Goal: Complete application form

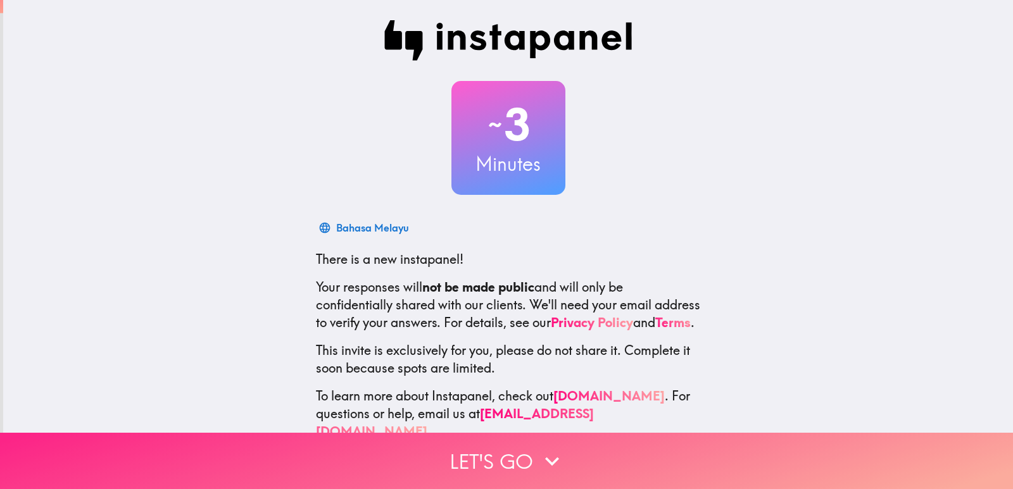
click at [551, 436] on button "Let's go" at bounding box center [506, 461] width 1013 height 56
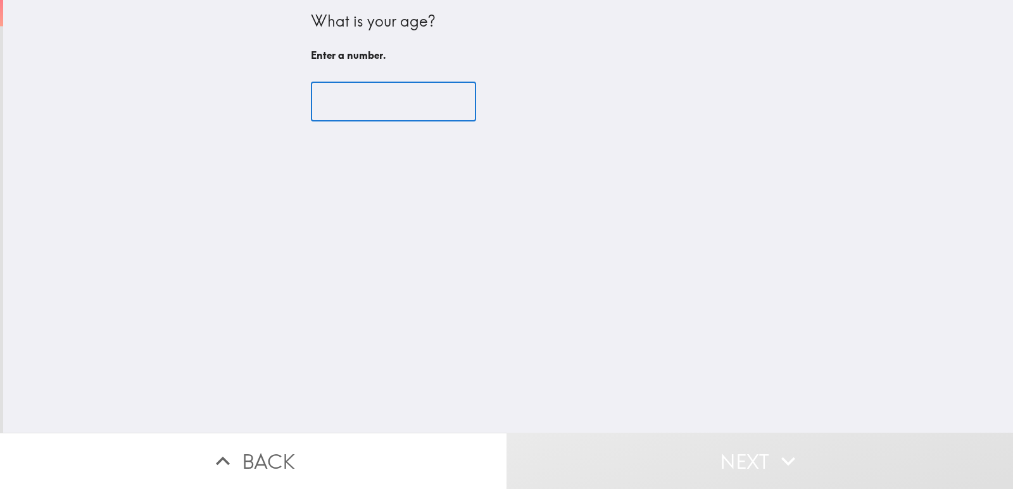
click at [425, 93] on input "number" at bounding box center [393, 101] width 165 height 39
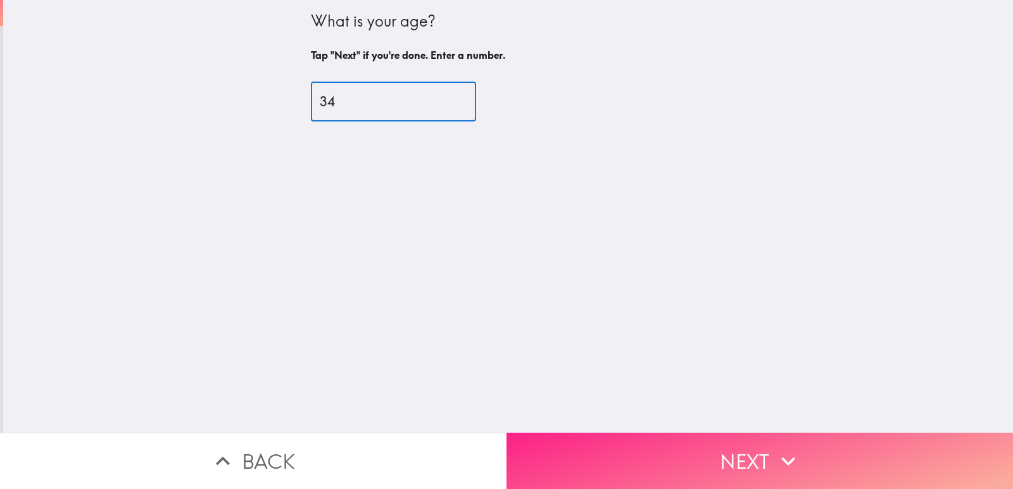
type input "34"
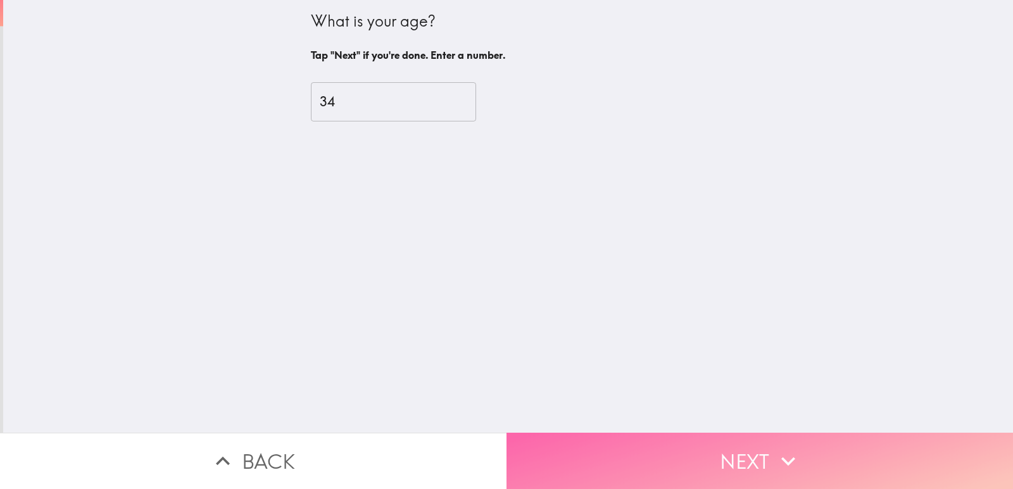
click at [609, 442] on button "Next" at bounding box center [759, 461] width 506 height 56
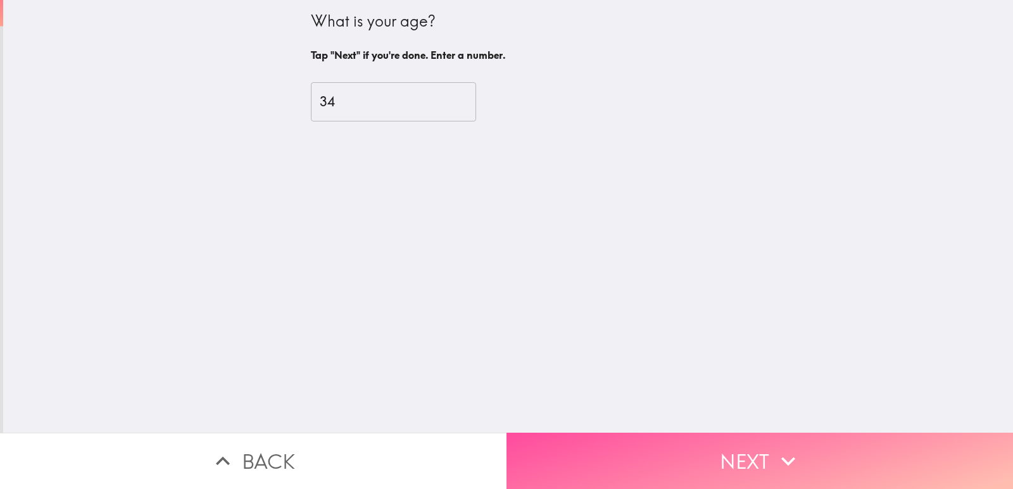
click at [609, 442] on div "Back Next" at bounding box center [506, 461] width 1013 height 56
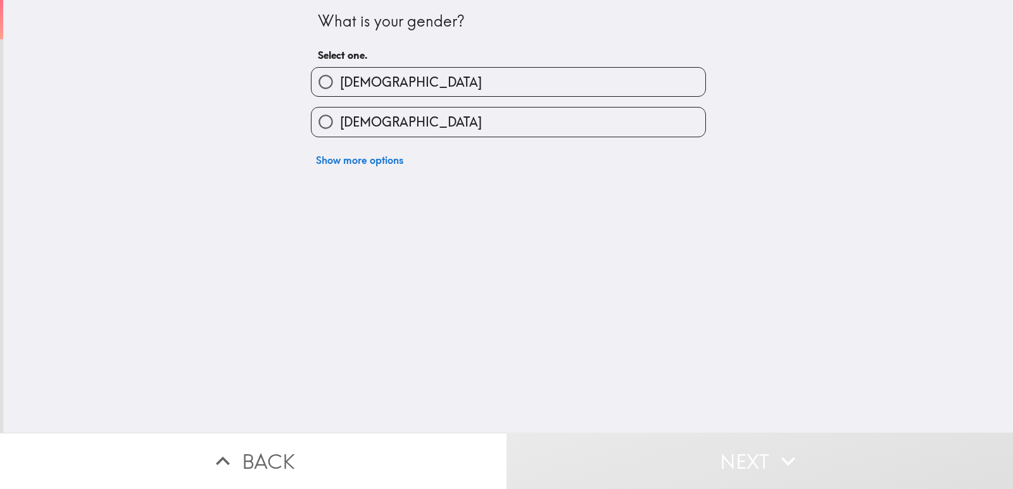
click at [477, 87] on label "[DEMOGRAPHIC_DATA]" at bounding box center [508, 82] width 394 height 28
click at [340, 87] on input "[DEMOGRAPHIC_DATA]" at bounding box center [325, 82] width 28 height 28
radio input "true"
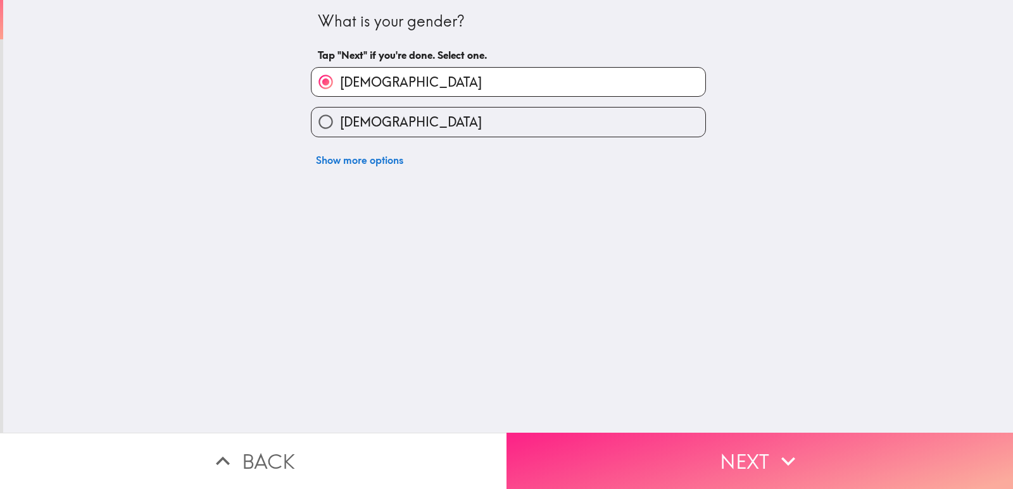
click at [573, 462] on button "Next" at bounding box center [759, 461] width 506 height 56
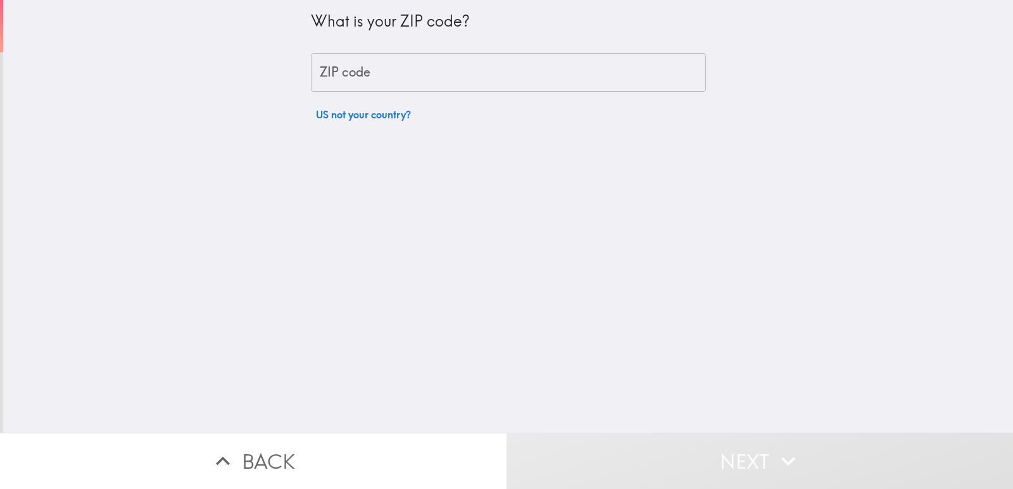
click at [451, 68] on input "ZIP code" at bounding box center [508, 72] width 395 height 39
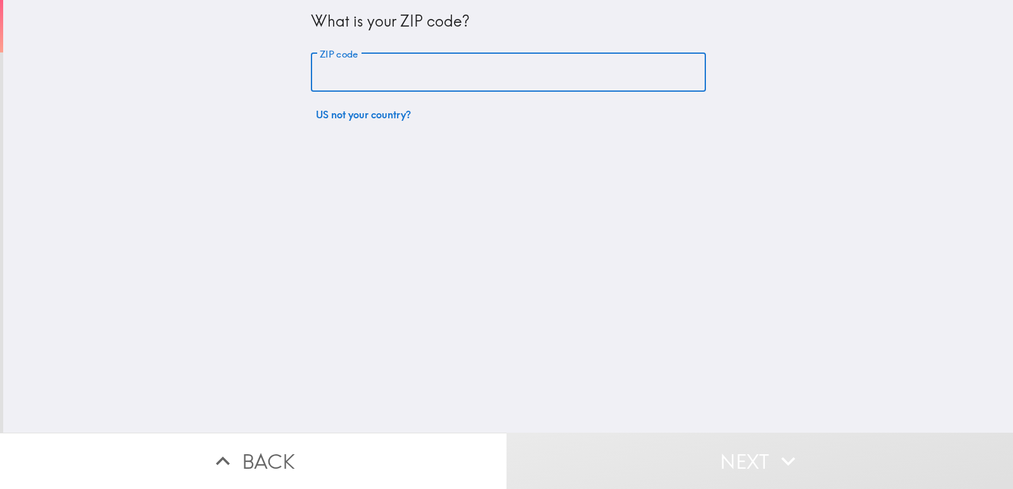
type input "20001"
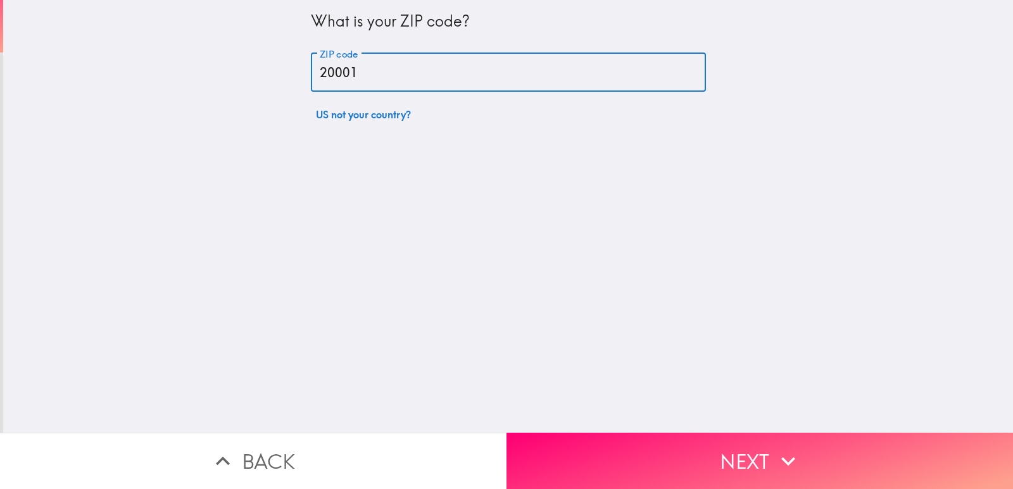
click at [572, 443] on button "Next" at bounding box center [759, 461] width 506 height 56
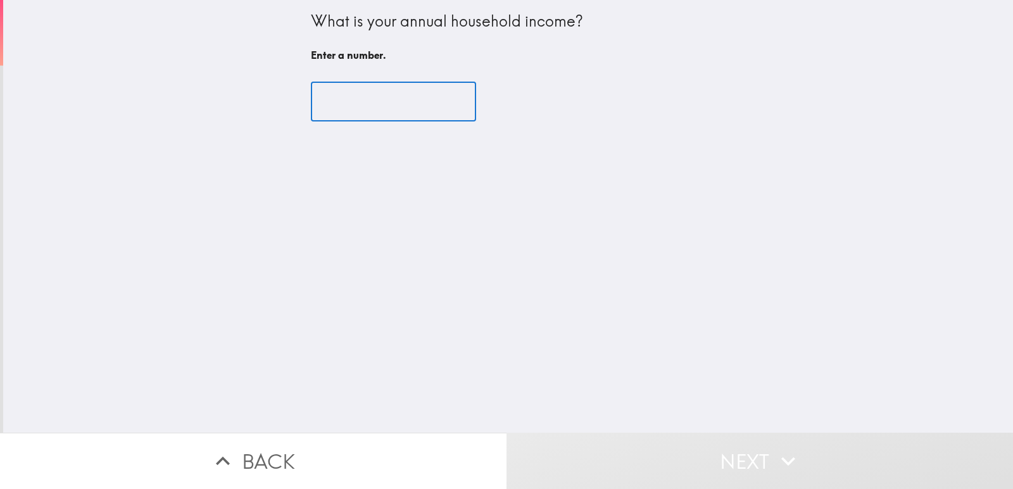
click at [415, 90] on input "number" at bounding box center [393, 101] width 165 height 39
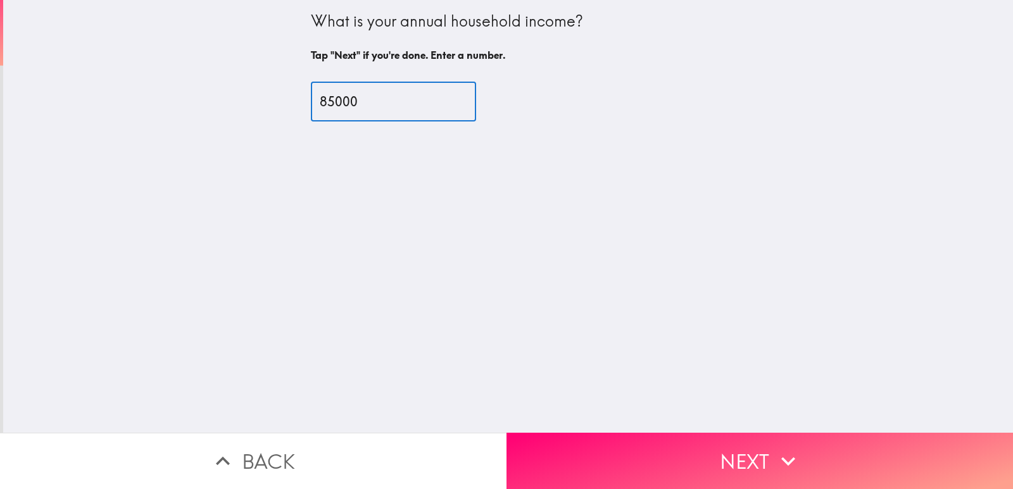
type input "85000"
click at [545, 423] on div "What is your annual household income? Tap "Next" if you're done. Enter a number…" at bounding box center [508, 216] width 1010 height 433
click at [546, 435] on button "Next" at bounding box center [759, 461] width 506 height 56
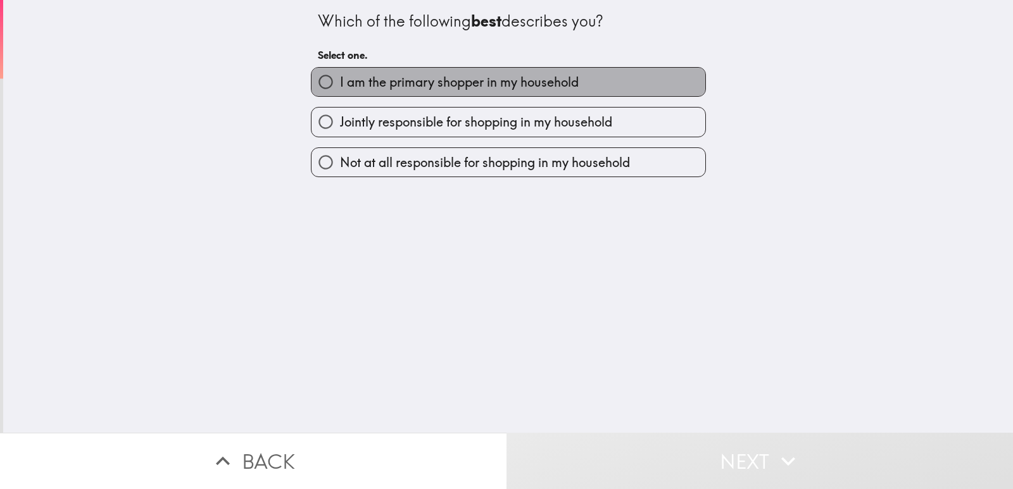
click at [447, 95] on label "I am the primary shopper in my household" at bounding box center [508, 82] width 394 height 28
click at [340, 95] on input "I am the primary shopper in my household" at bounding box center [325, 82] width 28 height 28
radio input "true"
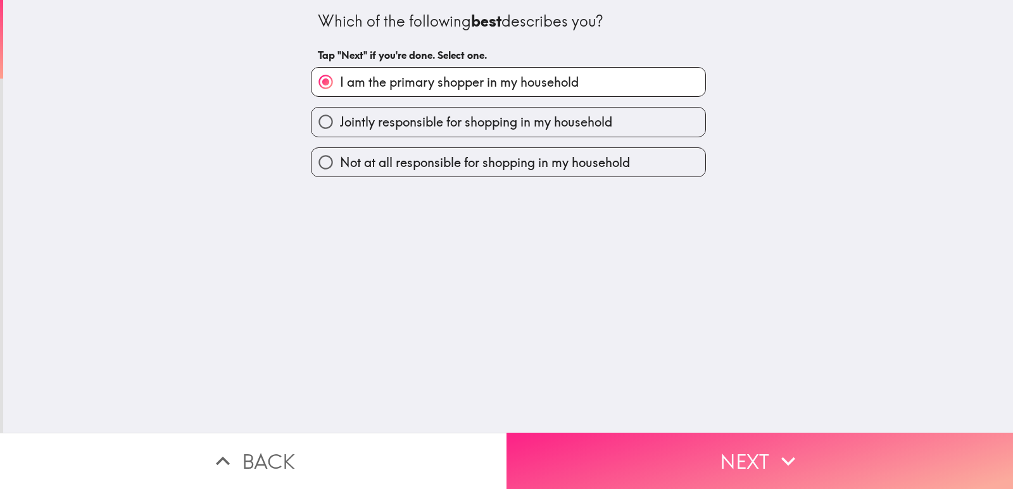
click at [592, 472] on button "Next" at bounding box center [759, 461] width 506 height 56
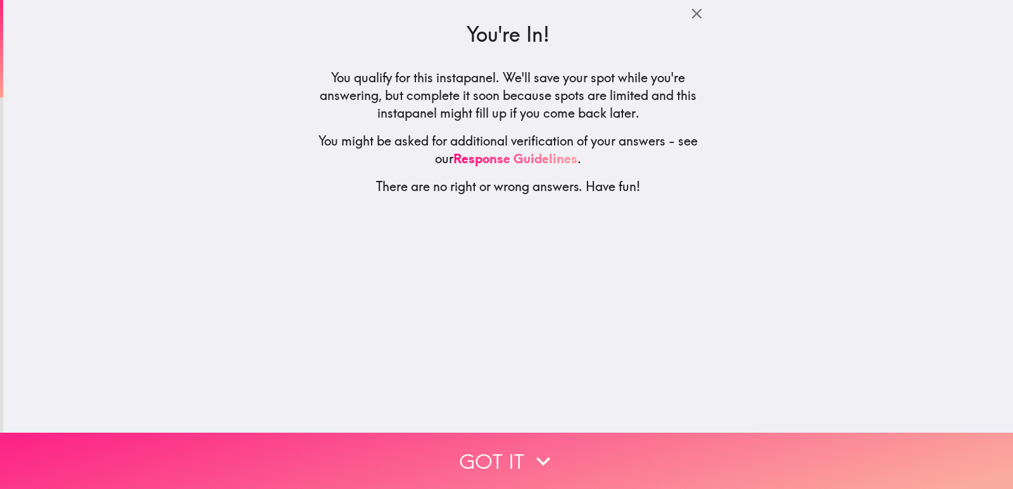
click at [519, 455] on button "Got it" at bounding box center [506, 461] width 1013 height 56
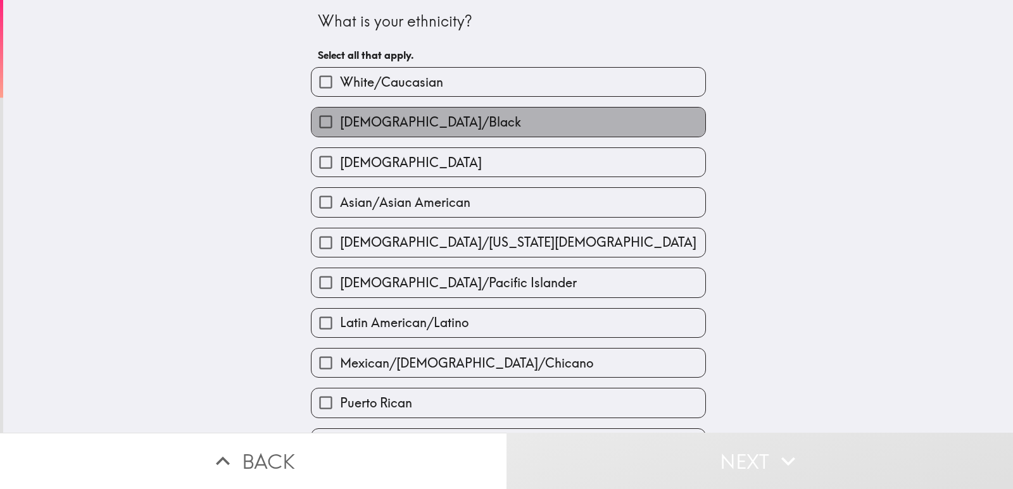
click at [561, 124] on label "[DEMOGRAPHIC_DATA]/Black" at bounding box center [508, 122] width 394 height 28
click at [340, 124] on input "[DEMOGRAPHIC_DATA]/Black" at bounding box center [325, 122] width 28 height 28
checkbox input "true"
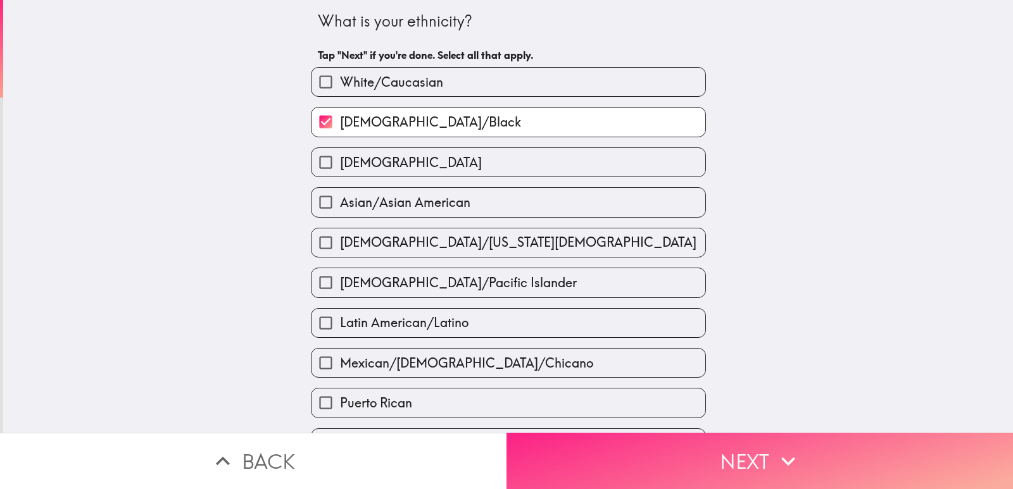
click at [538, 442] on button "Next" at bounding box center [759, 461] width 506 height 56
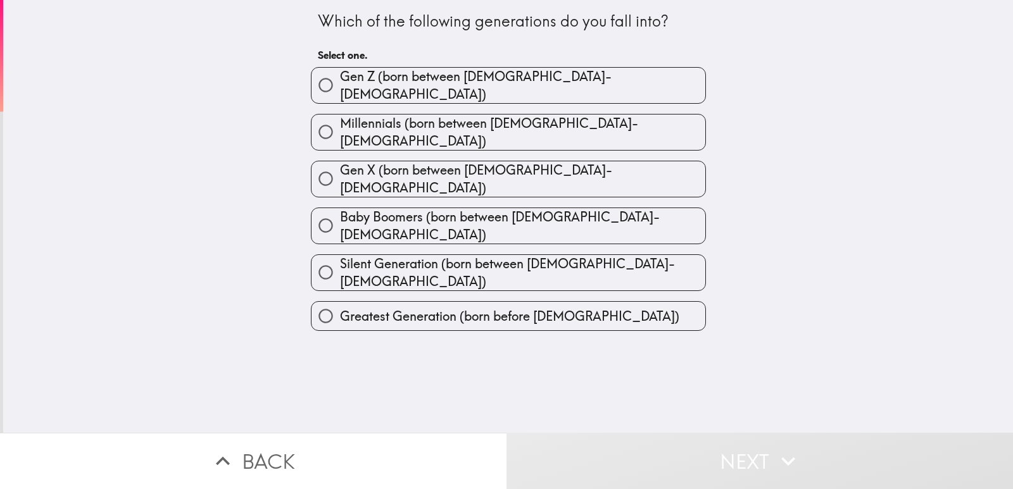
drag, startPoint x: 513, startPoint y: 115, endPoint x: 533, endPoint y: 268, distance: 154.5
click at [513, 115] on span "Millennials (born between [DEMOGRAPHIC_DATA]-[DEMOGRAPHIC_DATA])" at bounding box center [522, 132] width 365 height 35
click at [340, 118] on input "Millennials (born between [DEMOGRAPHIC_DATA]-[DEMOGRAPHIC_DATA])" at bounding box center [325, 132] width 28 height 28
radio input "true"
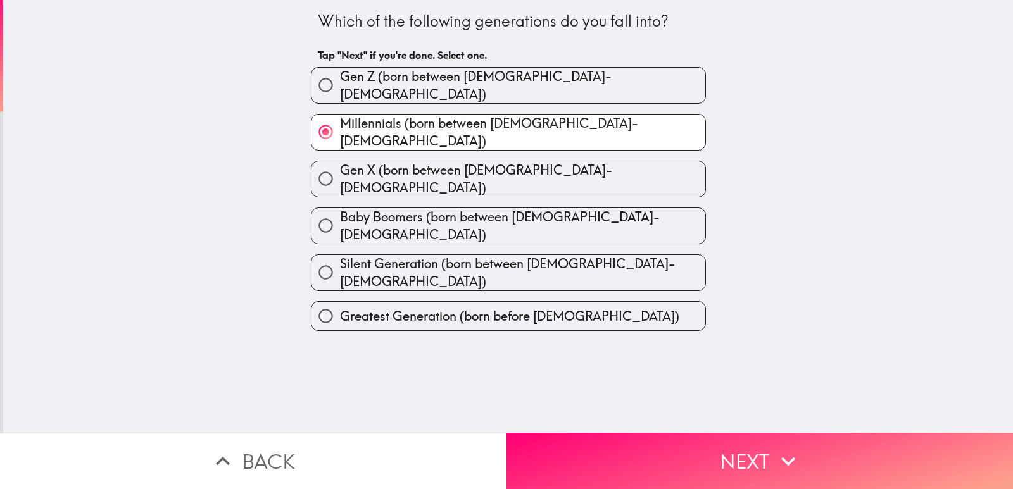
click at [540, 416] on div "Which of the following generations do you fall into? Tap "Next" if you're done.…" at bounding box center [508, 216] width 1010 height 433
click at [539, 421] on div "Which of the following generations do you fall into? Tap "Next" if you're done.…" at bounding box center [508, 216] width 1010 height 433
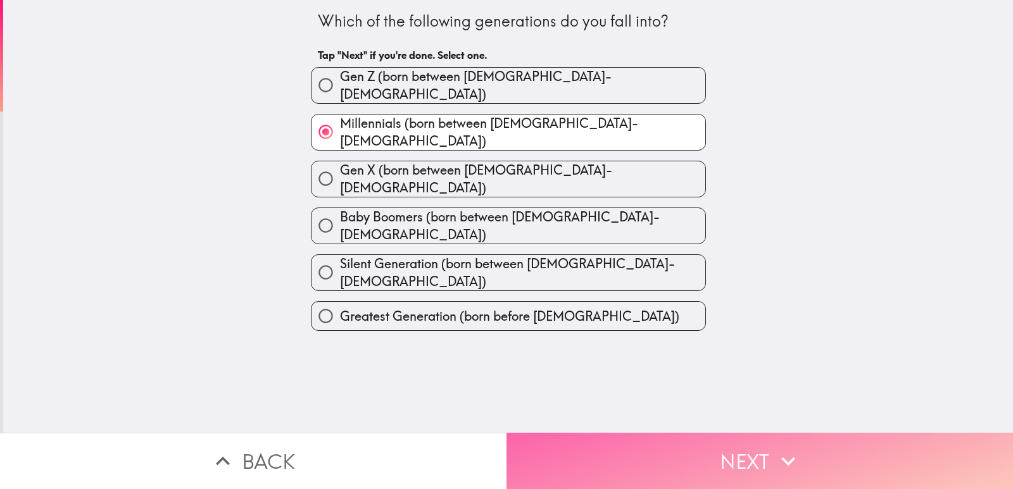
click at [538, 433] on button "Next" at bounding box center [759, 461] width 506 height 56
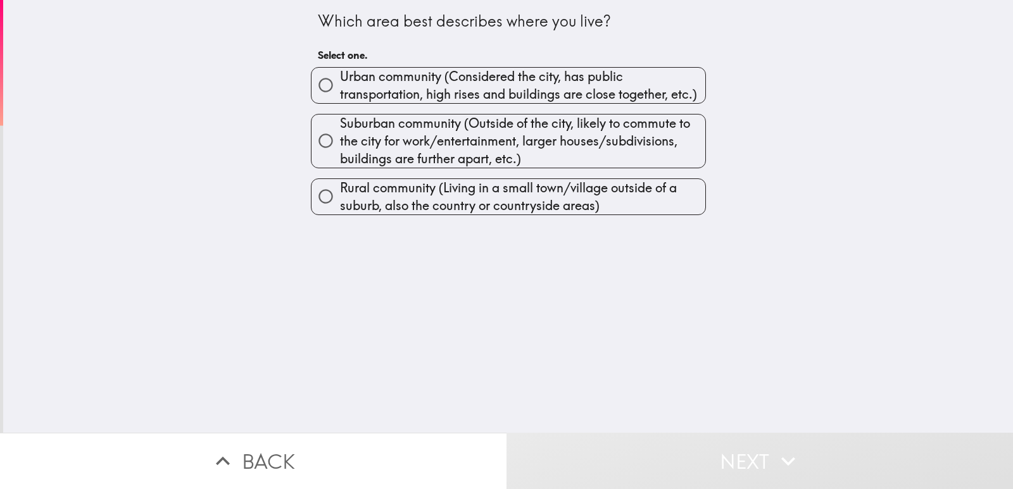
click at [510, 78] on span "Urban community (Considered the city, has public transportation, high rises and…" at bounding box center [522, 85] width 365 height 35
click at [340, 78] on input "Urban community (Considered the city, has public transportation, high rises and…" at bounding box center [325, 85] width 28 height 28
radio input "true"
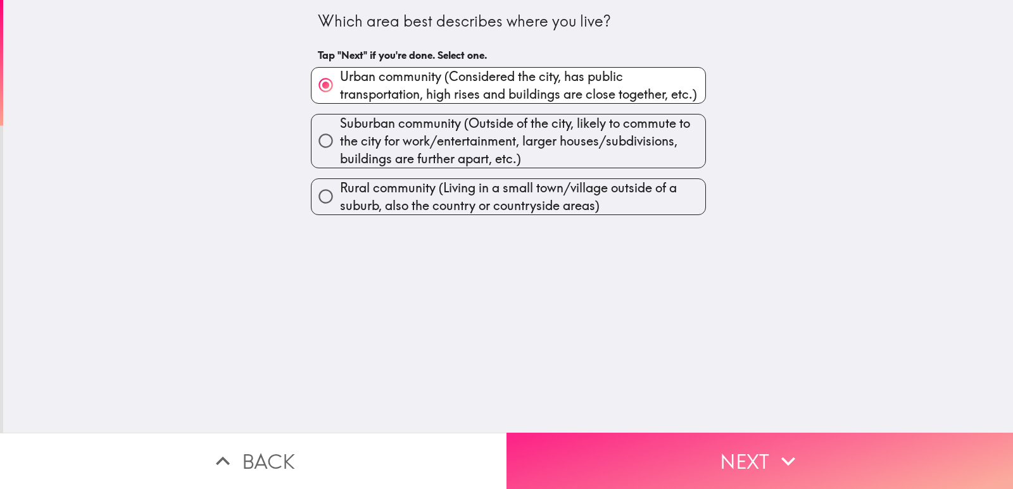
click at [618, 460] on button "Next" at bounding box center [759, 461] width 506 height 56
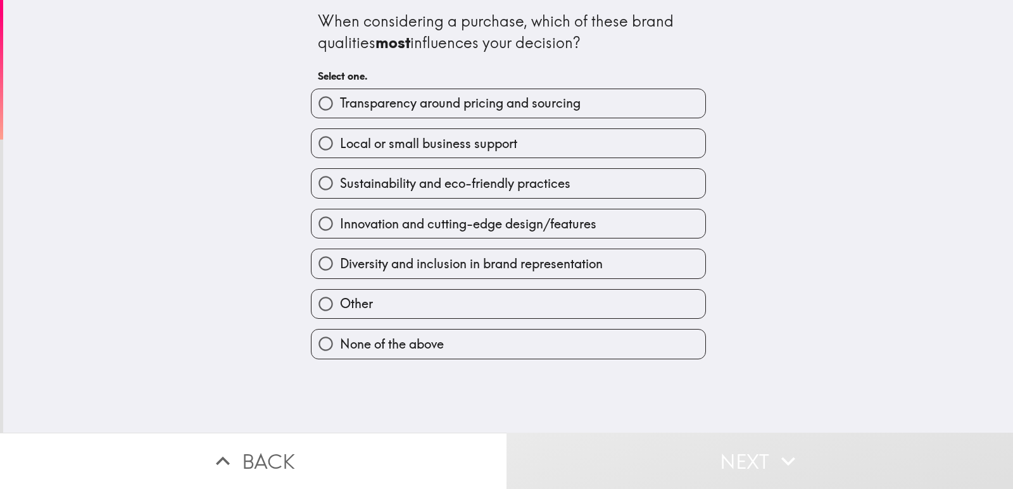
click at [529, 180] on span "Sustainability and eco-friendly practices" at bounding box center [455, 184] width 230 height 18
click at [340, 180] on input "Sustainability and eco-friendly practices" at bounding box center [325, 183] width 28 height 28
radio input "true"
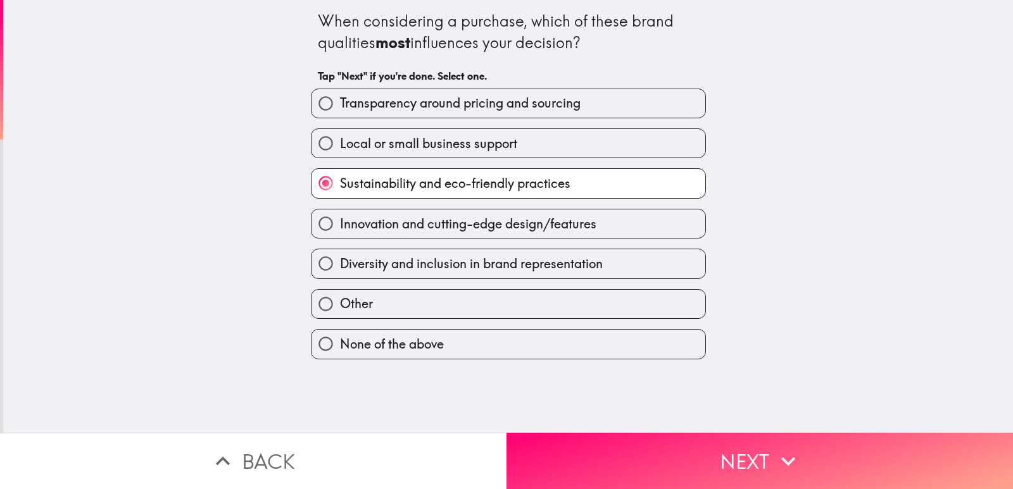
click at [576, 407] on div "When considering a purchase, which of these brand qualities most influences you…" at bounding box center [508, 216] width 1010 height 433
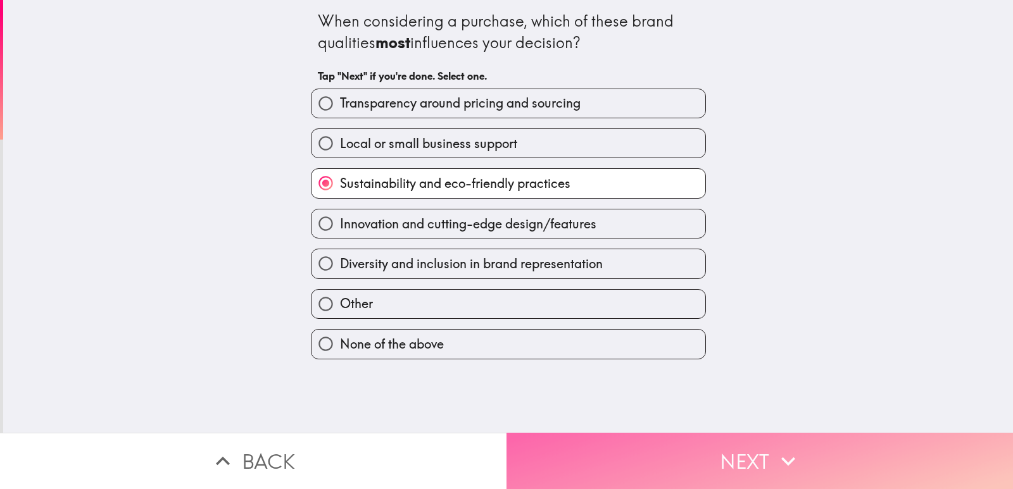
click at [574, 433] on button "Next" at bounding box center [759, 461] width 506 height 56
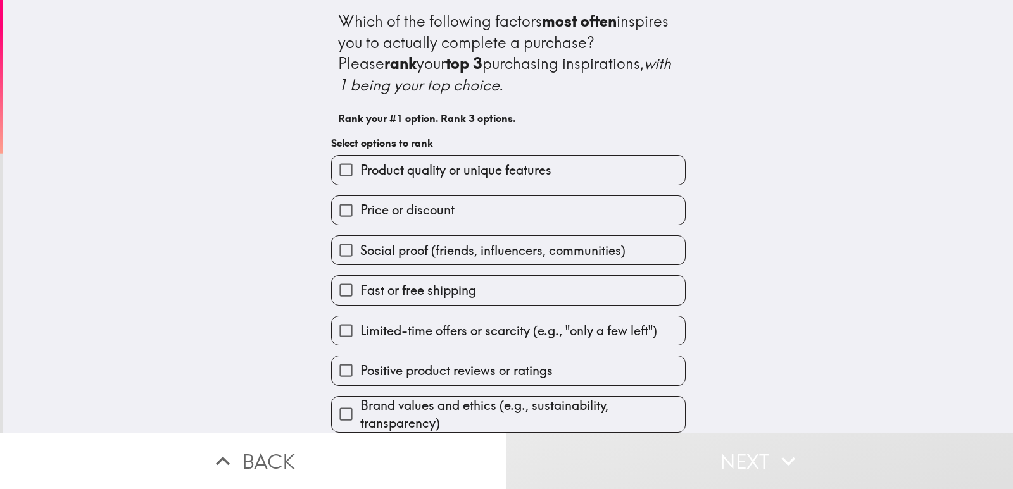
click at [528, 148] on div "Product quality or unique features" at bounding box center [503, 165] width 365 height 40
click at [522, 156] on div "Product quality or unique features" at bounding box center [508, 170] width 355 height 30
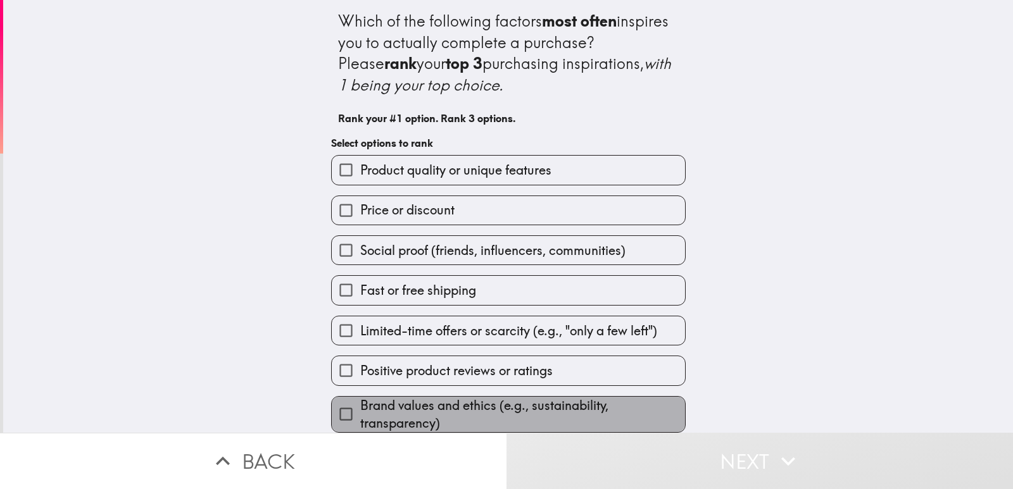
click at [571, 405] on span "Brand values and ethics (e.g., sustainability, transparency)" at bounding box center [522, 414] width 325 height 35
click at [360, 405] on input "Brand values and ethics (e.g., sustainability, transparency)" at bounding box center [346, 414] width 28 height 28
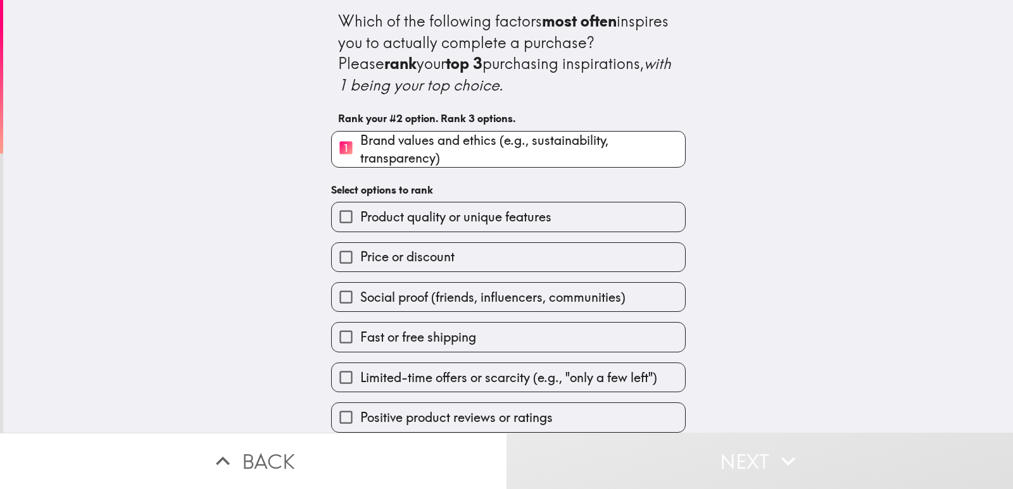
scroll to position [9, 0]
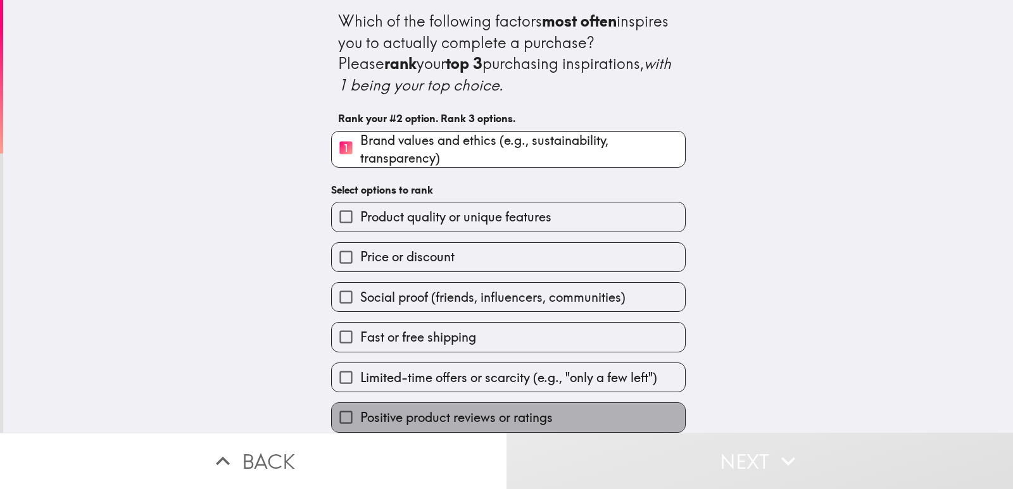
click at [641, 403] on label "Positive product reviews or ratings" at bounding box center [508, 417] width 353 height 28
click at [360, 403] on input "Positive product reviews or ratings" at bounding box center [346, 417] width 28 height 28
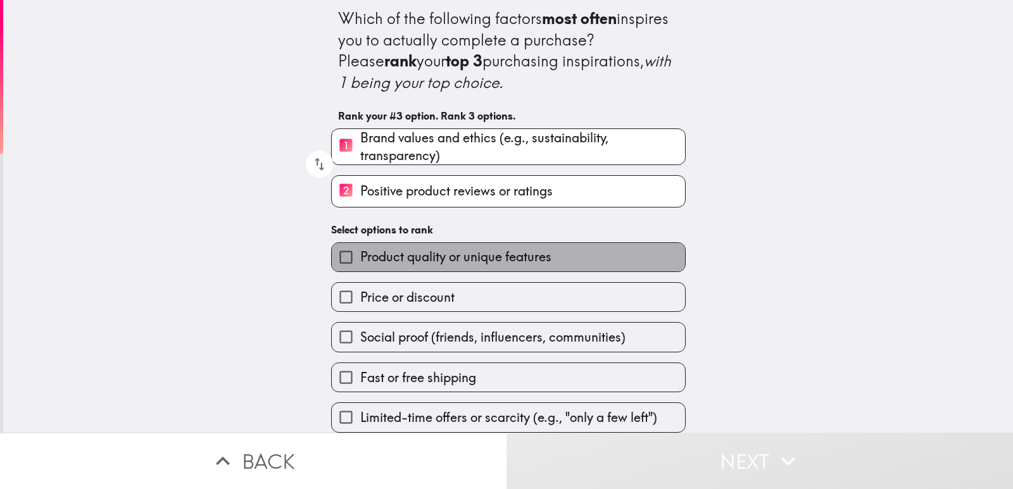
click at [619, 258] on label "Product quality or unique features" at bounding box center [508, 257] width 353 height 28
click at [360, 258] on input "Product quality or unique features" at bounding box center [346, 257] width 28 height 28
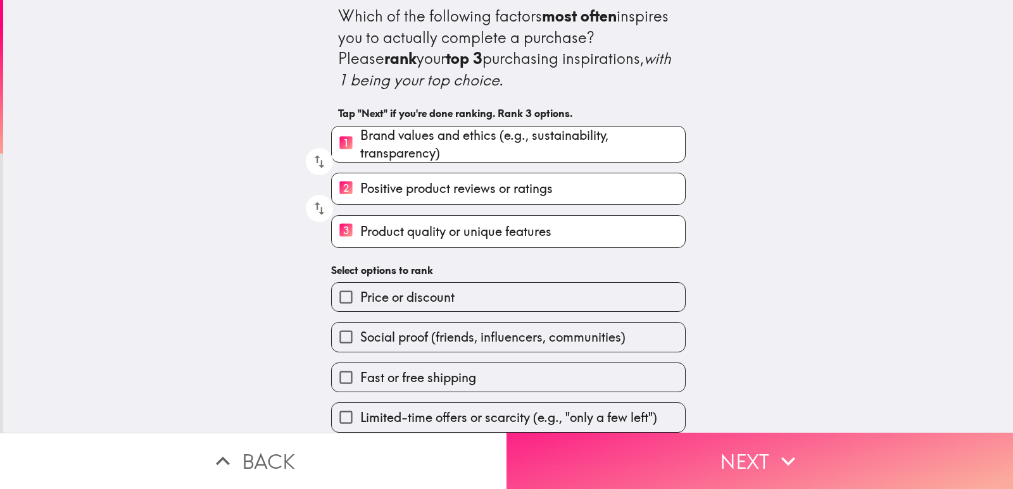
click at [660, 463] on button "Next" at bounding box center [759, 461] width 506 height 56
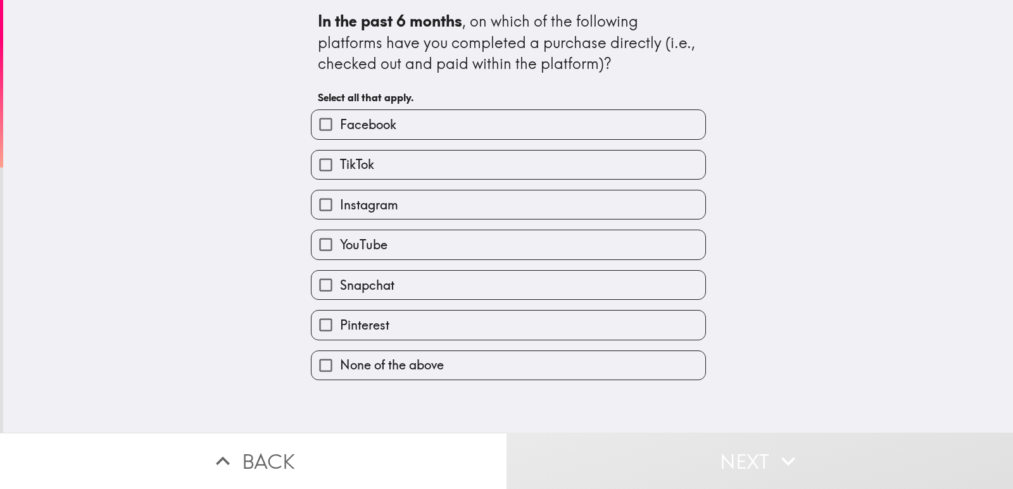
click at [600, 134] on label "Facebook" at bounding box center [508, 124] width 394 height 28
click at [340, 134] on input "Facebook" at bounding box center [325, 124] width 28 height 28
checkbox input "true"
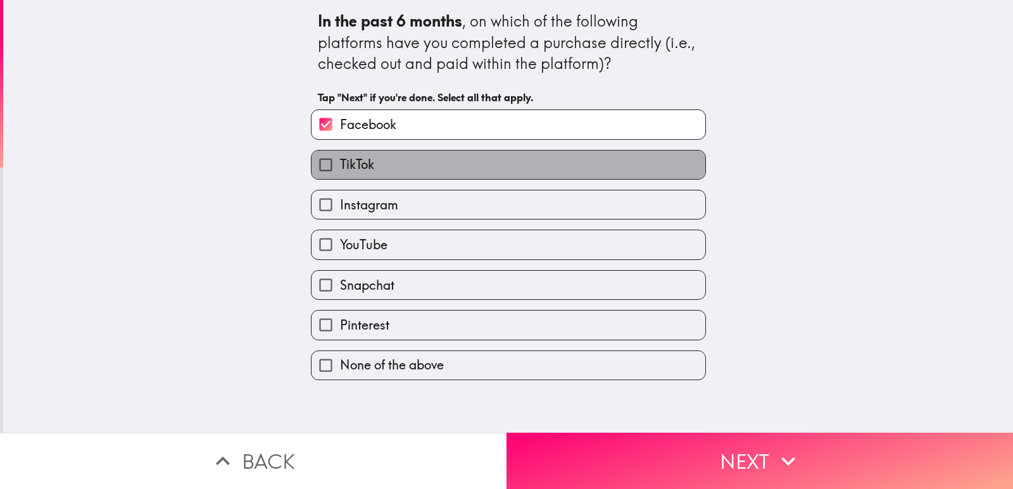
click at [594, 164] on label "TikTok" at bounding box center [508, 165] width 394 height 28
click at [340, 164] on input "TikTok" at bounding box center [325, 165] width 28 height 28
checkbox input "true"
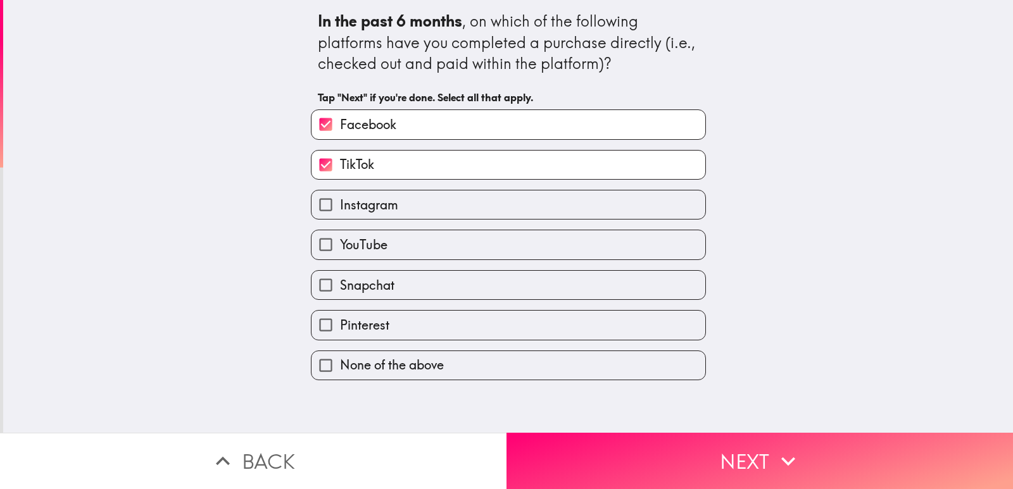
click at [580, 226] on div "YouTube" at bounding box center [503, 240] width 405 height 40
click at [577, 263] on div "Snapchat" at bounding box center [503, 280] width 405 height 40
click at [560, 315] on label "Pinterest" at bounding box center [508, 325] width 394 height 28
click at [340, 315] on input "Pinterest" at bounding box center [325, 325] width 28 height 28
checkbox input "true"
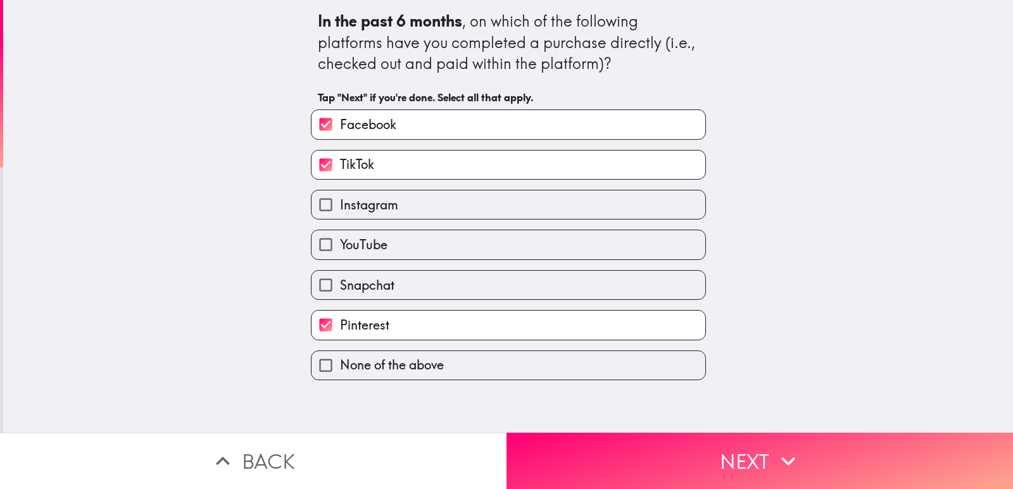
click at [565, 281] on label "Snapchat" at bounding box center [508, 285] width 394 height 28
click at [340, 281] on input "Snapchat" at bounding box center [325, 285] width 28 height 28
checkbox input "true"
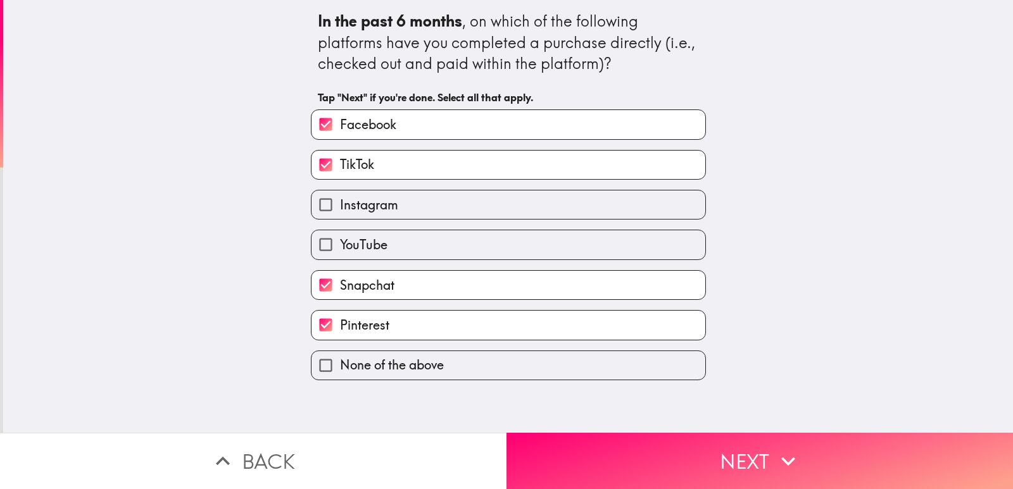
click at [579, 239] on label "YouTube" at bounding box center [508, 244] width 394 height 28
click at [340, 239] on input "YouTube" at bounding box center [325, 244] width 28 height 28
checkbox input "true"
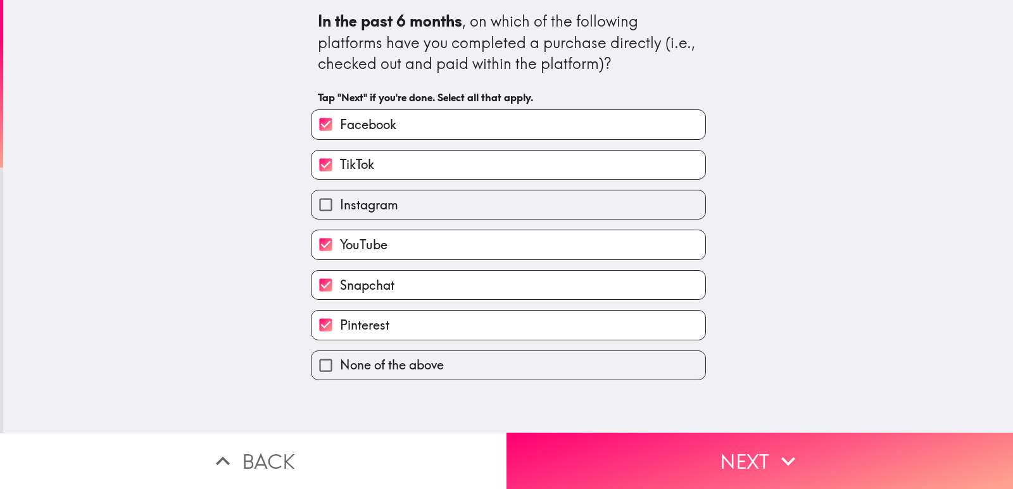
click at [585, 199] on label "Instagram" at bounding box center [508, 205] width 394 height 28
click at [340, 199] on input "Instagram" at bounding box center [325, 205] width 28 height 28
checkbox input "true"
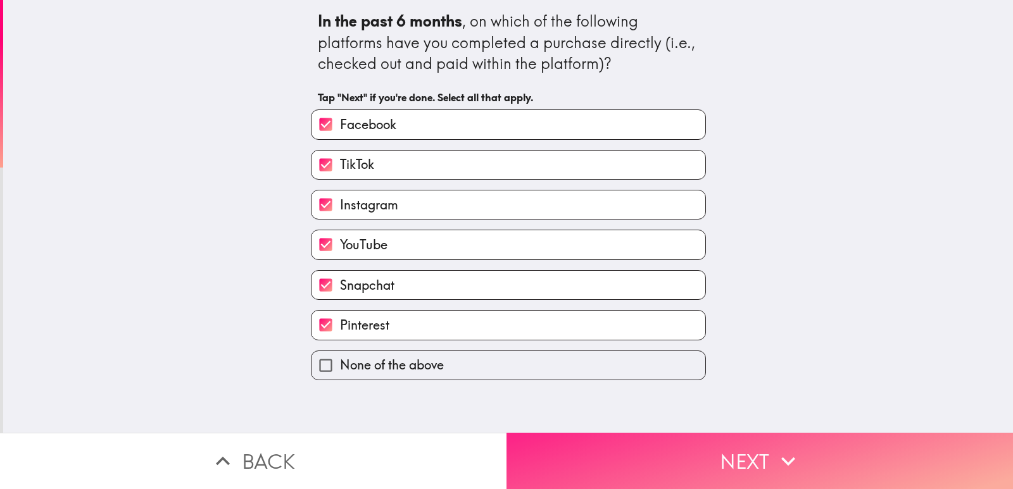
click at [594, 433] on button "Next" at bounding box center [759, 461] width 506 height 56
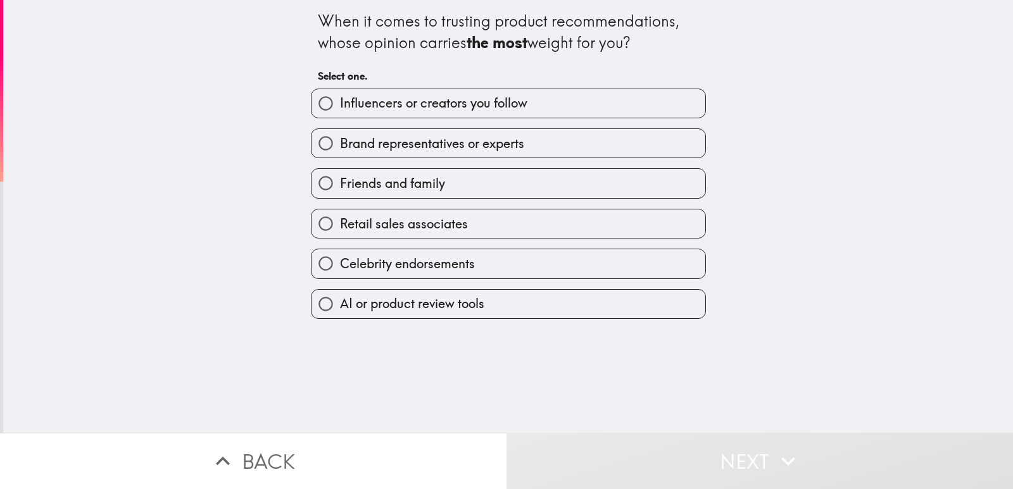
click at [590, 140] on label "Brand representatives or experts" at bounding box center [508, 143] width 394 height 28
click at [340, 140] on input "Brand representatives or experts" at bounding box center [325, 143] width 28 height 28
radio input "true"
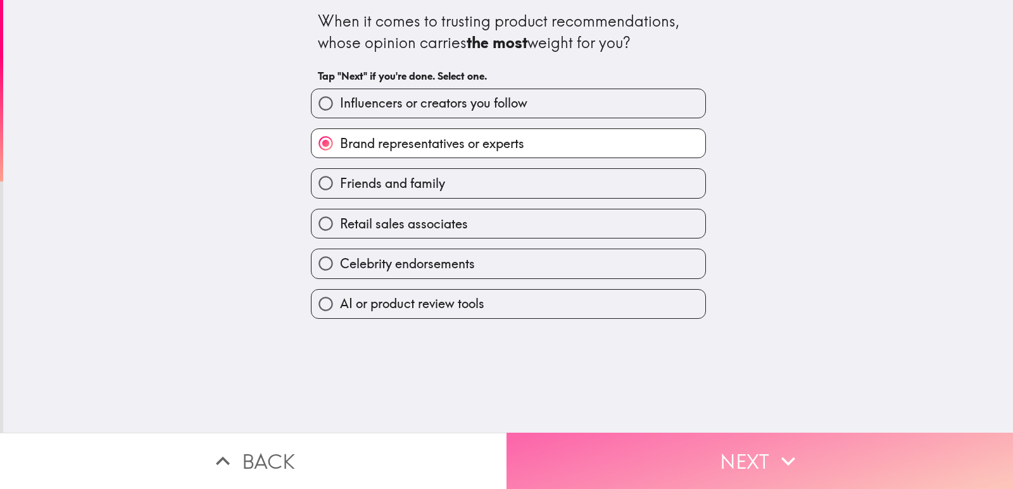
click at [620, 444] on button "Next" at bounding box center [759, 461] width 506 height 56
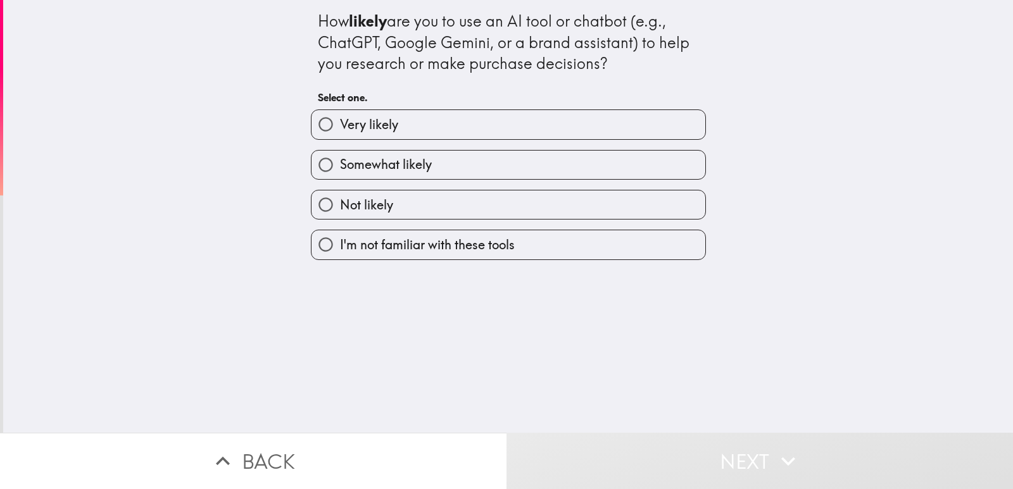
click at [610, 135] on label "Very likely" at bounding box center [508, 124] width 394 height 28
click at [340, 135] on input "Very likely" at bounding box center [325, 124] width 28 height 28
radio input "true"
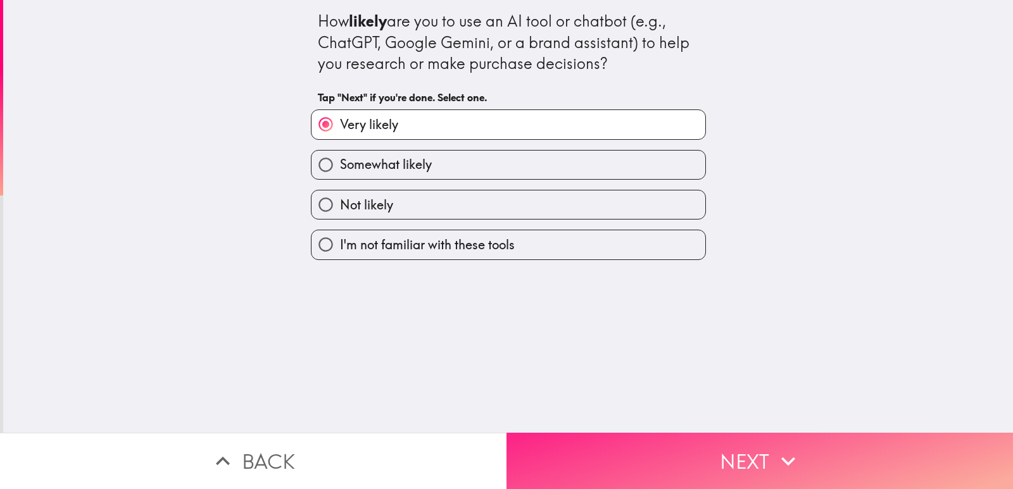
click at [606, 468] on button "Next" at bounding box center [759, 461] width 506 height 56
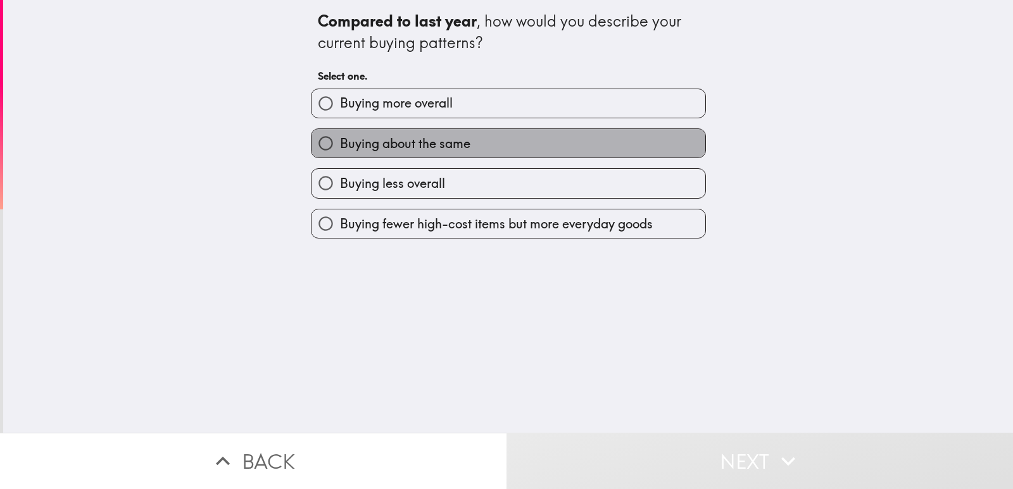
click at [598, 139] on label "Buying about the same" at bounding box center [508, 143] width 394 height 28
click at [340, 139] on input "Buying about the same" at bounding box center [325, 143] width 28 height 28
radio input "true"
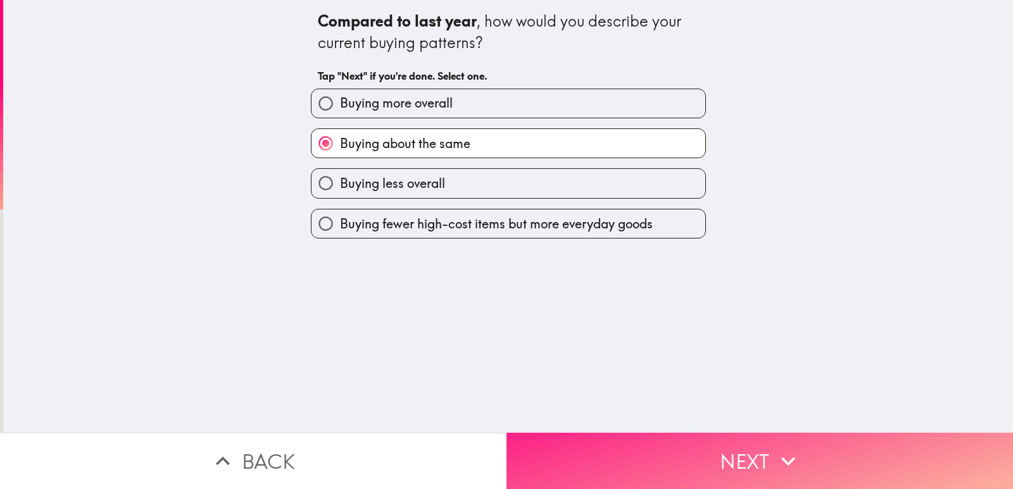
click at [588, 434] on button "Next" at bounding box center [759, 461] width 506 height 56
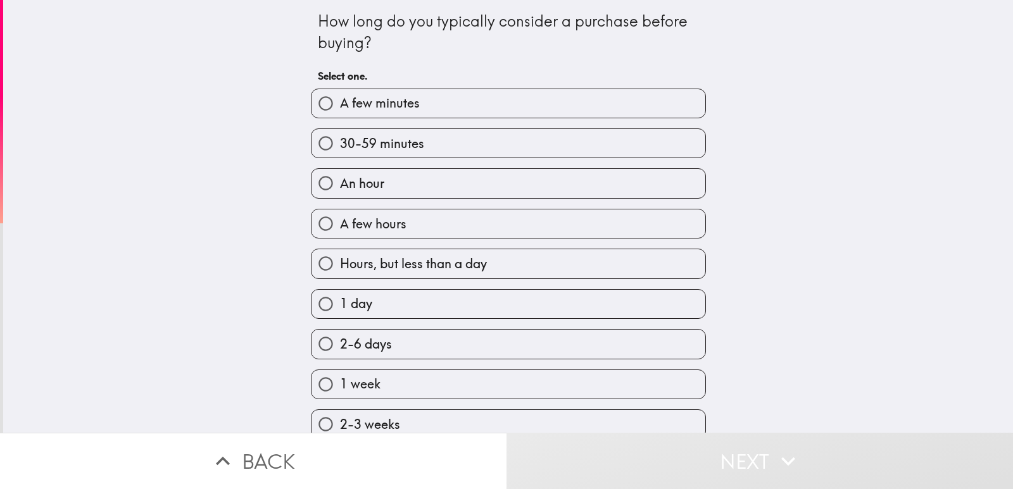
click at [588, 161] on div "An hour" at bounding box center [503, 178] width 405 height 40
click at [653, 134] on label "30-59 minutes" at bounding box center [508, 143] width 394 height 28
click at [340, 134] on input "30-59 minutes" at bounding box center [325, 143] width 28 height 28
radio input "true"
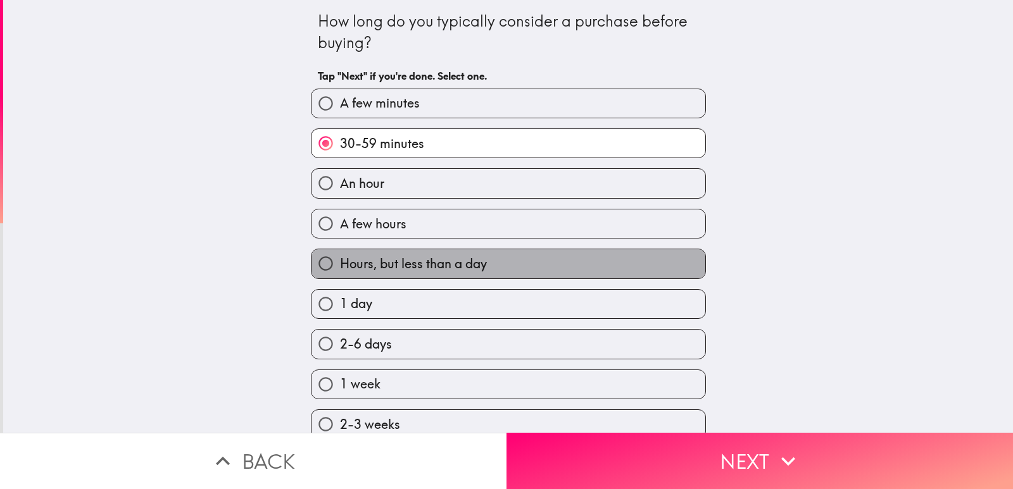
click at [654, 268] on label "Hours, but less than a day" at bounding box center [508, 263] width 394 height 28
click at [340, 268] on input "Hours, but less than a day" at bounding box center [325, 263] width 28 height 28
radio input "true"
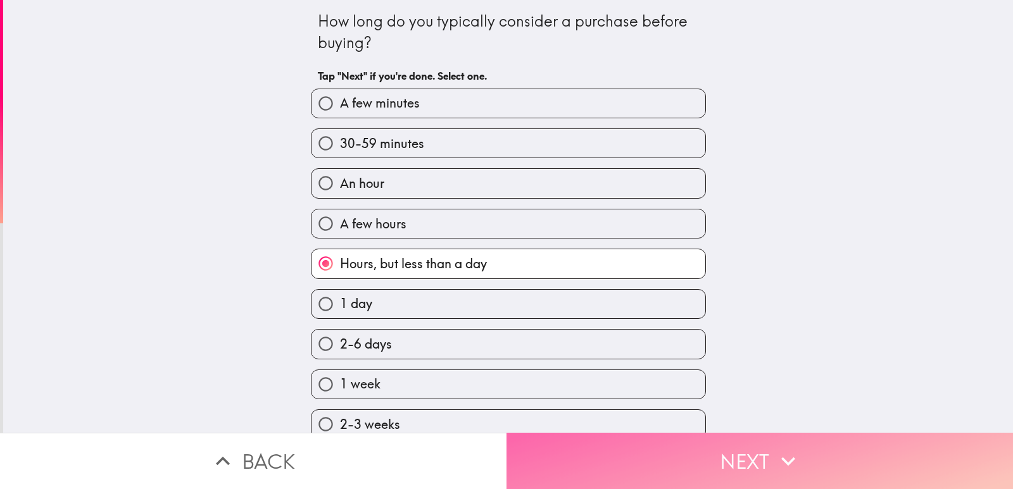
click at [636, 479] on button "Next" at bounding box center [759, 461] width 506 height 56
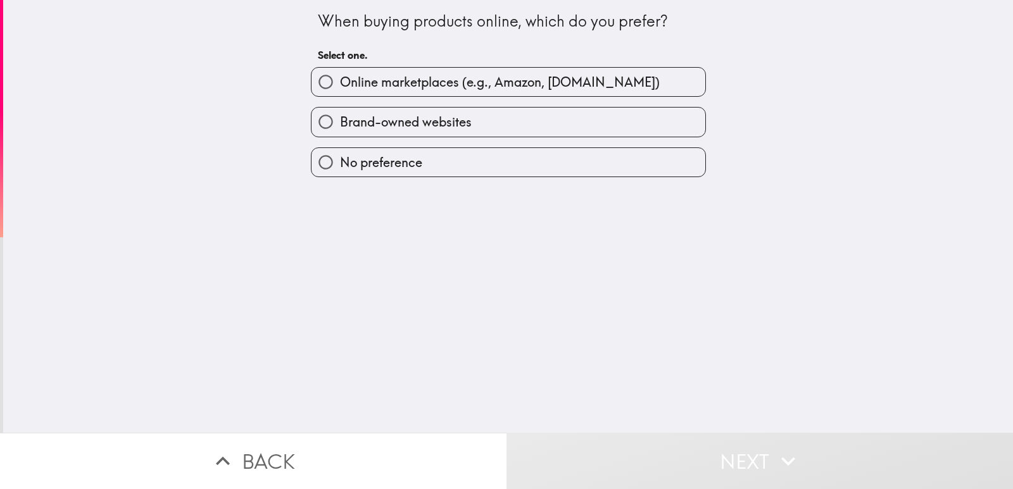
click at [598, 168] on label "No preference" at bounding box center [508, 162] width 394 height 28
click at [340, 168] on input "No preference" at bounding box center [325, 162] width 28 height 28
radio input "true"
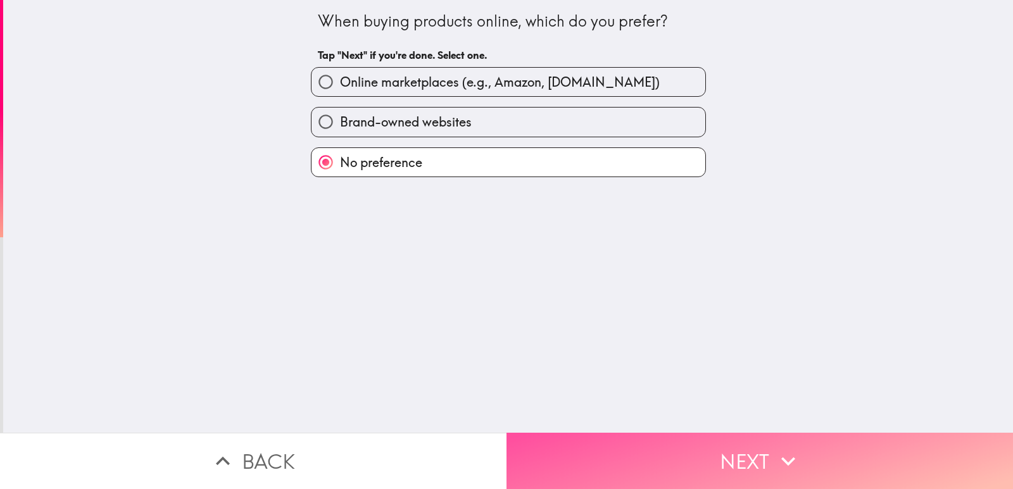
drag, startPoint x: 600, startPoint y: 440, endPoint x: 598, endPoint y: 422, distance: 18.5
click at [600, 441] on button "Next" at bounding box center [759, 461] width 506 height 56
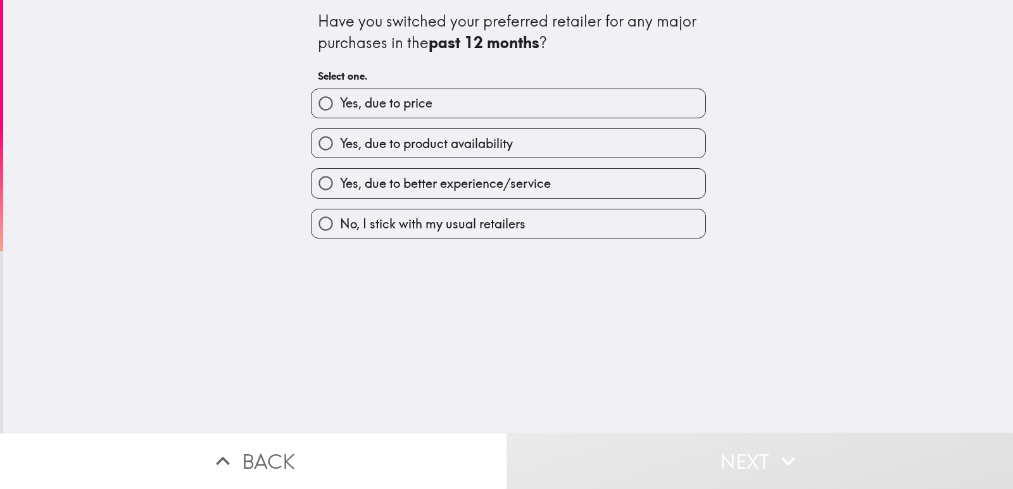
click at [580, 201] on div "No, I stick with my usual retailers" at bounding box center [503, 219] width 405 height 40
click at [581, 196] on label "Yes, due to better experience/service" at bounding box center [508, 183] width 394 height 28
click at [340, 196] on input "Yes, due to better experience/service" at bounding box center [325, 183] width 28 height 28
radio input "true"
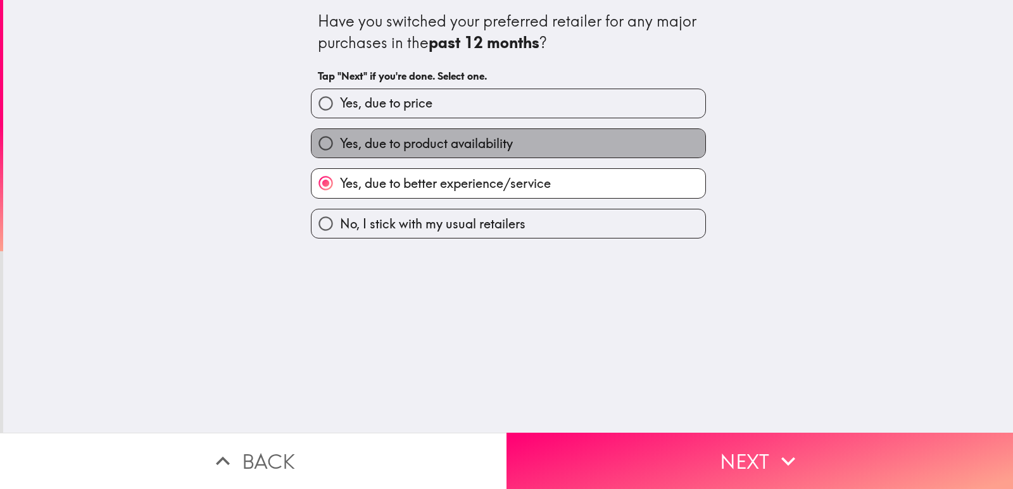
click at [607, 130] on label "Yes, due to product availability" at bounding box center [508, 143] width 394 height 28
click at [340, 130] on input "Yes, due to product availability" at bounding box center [325, 143] width 28 height 28
radio input "true"
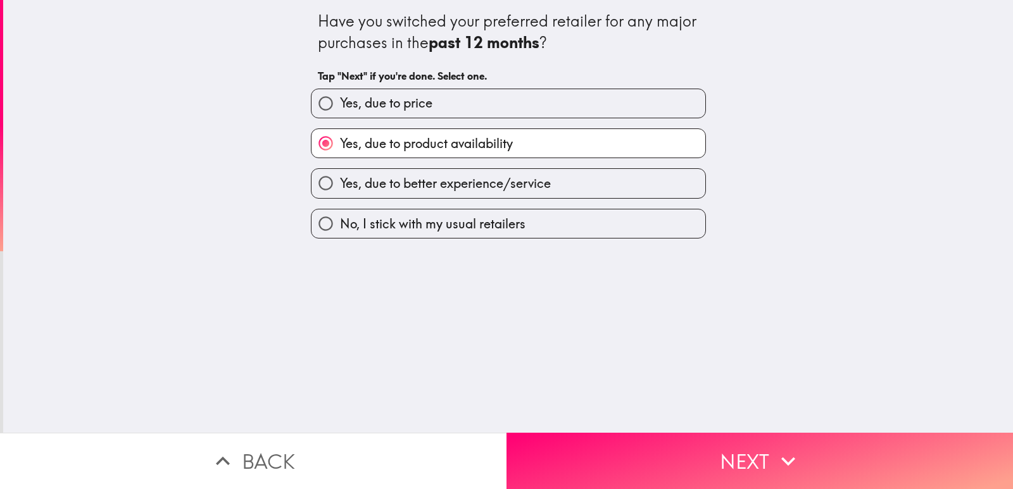
click at [584, 249] on div "Have you switched your preferred retailer for any major purchases in the past 1…" at bounding box center [508, 216] width 1010 height 433
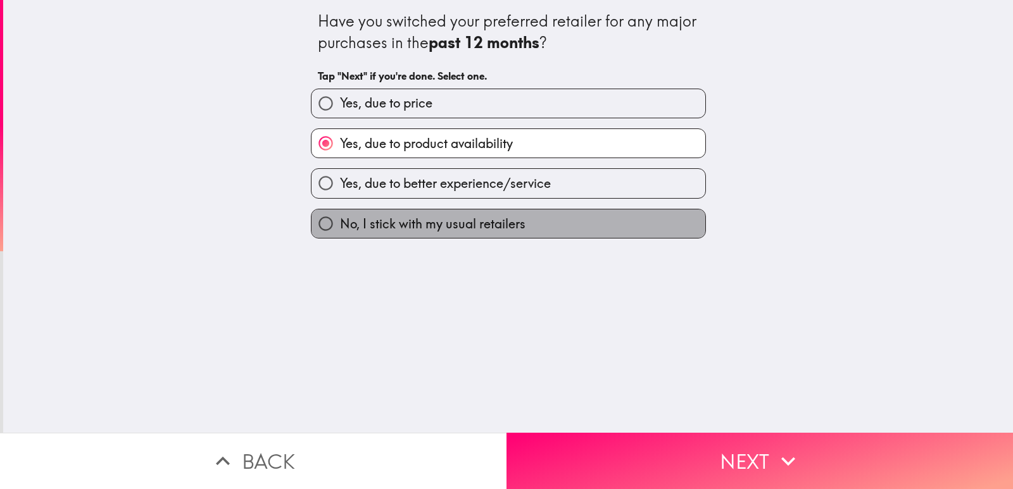
click at [585, 235] on label "No, I stick with my usual retailers" at bounding box center [508, 224] width 394 height 28
click at [340, 235] on input "No, I stick with my usual retailers" at bounding box center [325, 224] width 28 height 28
radio input "true"
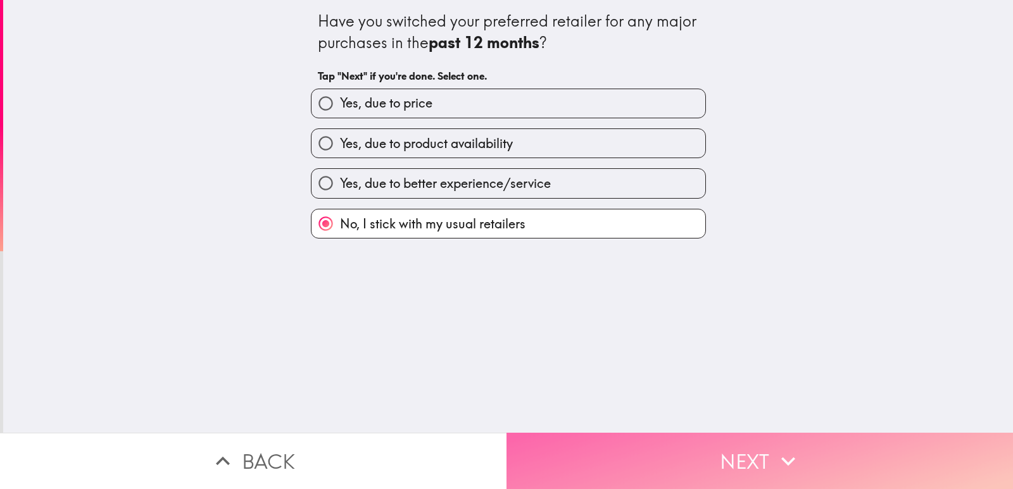
click at [582, 436] on button "Next" at bounding box center [759, 461] width 506 height 56
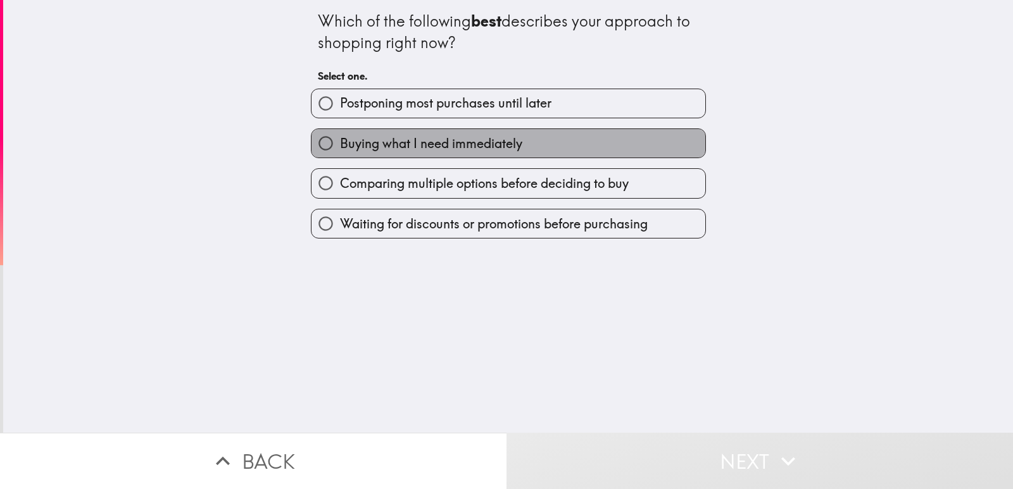
click at [594, 133] on label "Buying what I need immediately" at bounding box center [508, 143] width 394 height 28
click at [340, 133] on input "Buying what I need immediately" at bounding box center [325, 143] width 28 height 28
radio input "true"
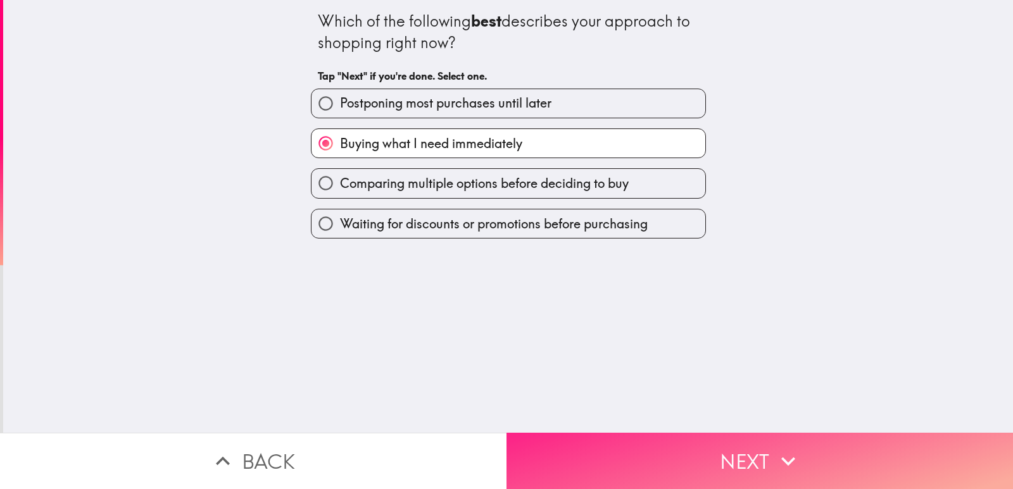
click at [550, 463] on button "Next" at bounding box center [759, 461] width 506 height 56
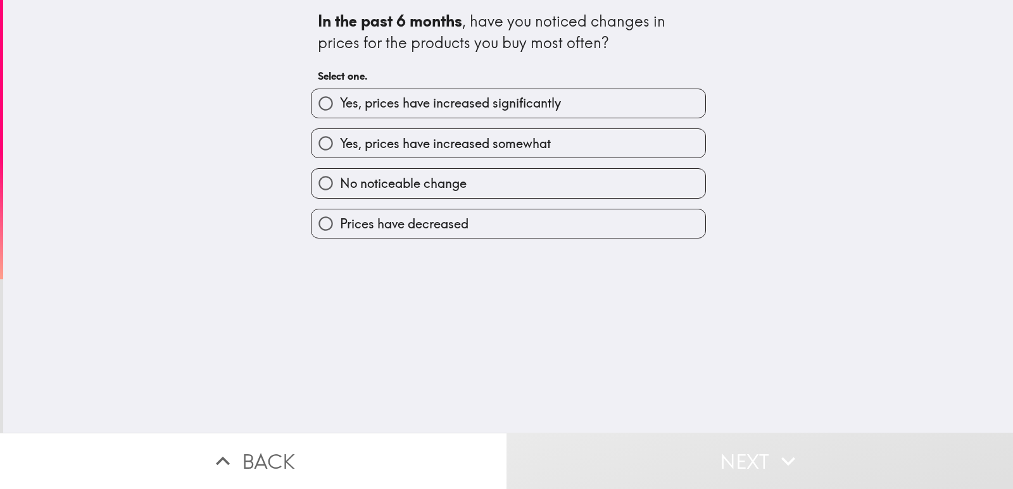
click at [579, 140] on label "Yes, prices have increased somewhat" at bounding box center [508, 143] width 394 height 28
click at [340, 140] on input "Yes, prices have increased somewhat" at bounding box center [325, 143] width 28 height 28
radio input "true"
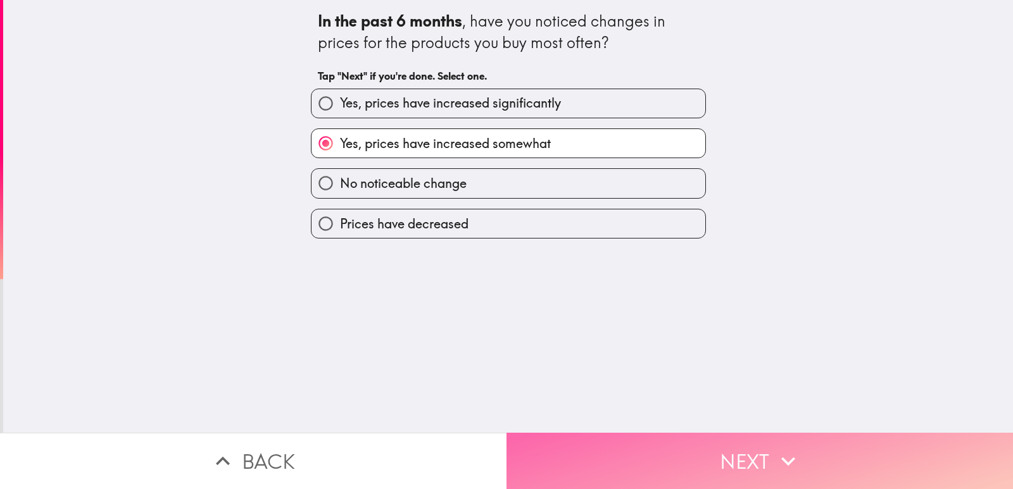
click at [562, 442] on button "Next" at bounding box center [759, 461] width 506 height 56
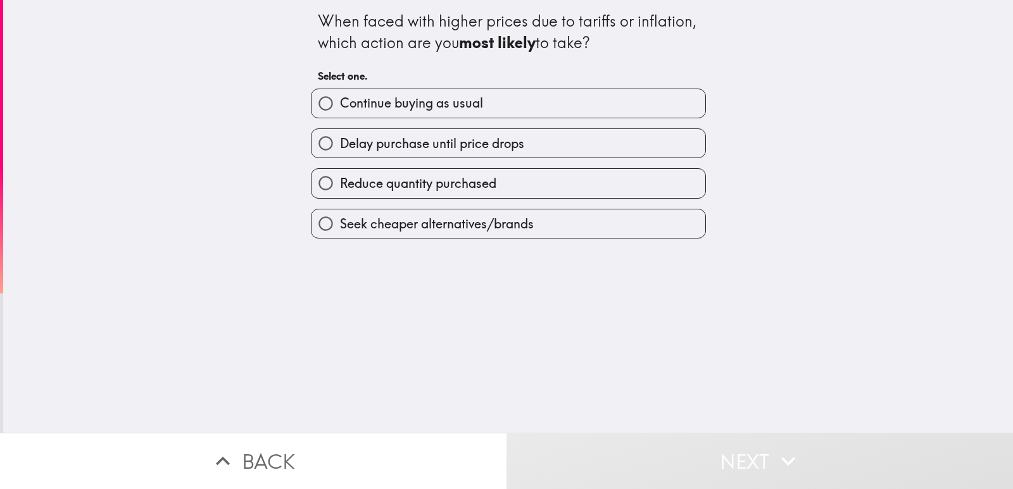
click at [596, 110] on label "Continue buying as usual" at bounding box center [508, 103] width 394 height 28
click at [340, 110] on input "Continue buying as usual" at bounding box center [325, 103] width 28 height 28
radio input "true"
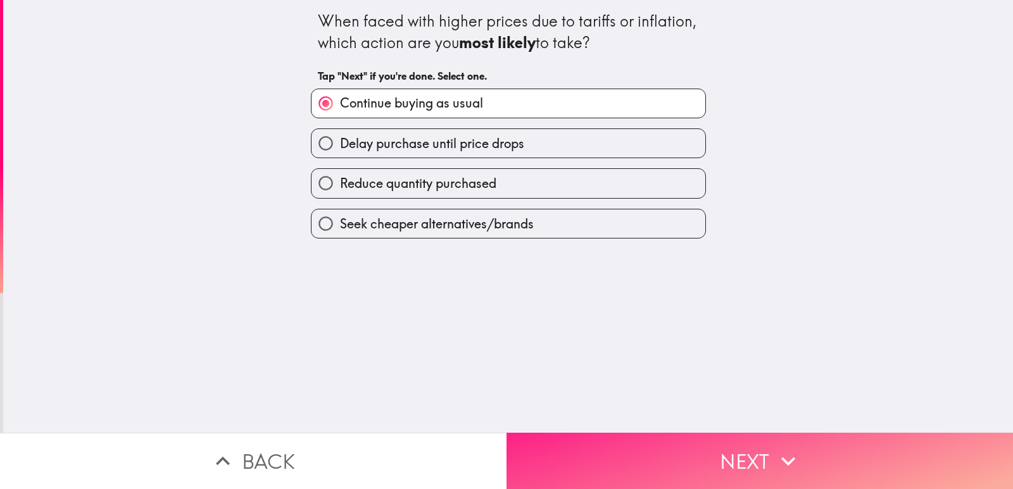
click at [555, 442] on button "Next" at bounding box center [759, 461] width 506 height 56
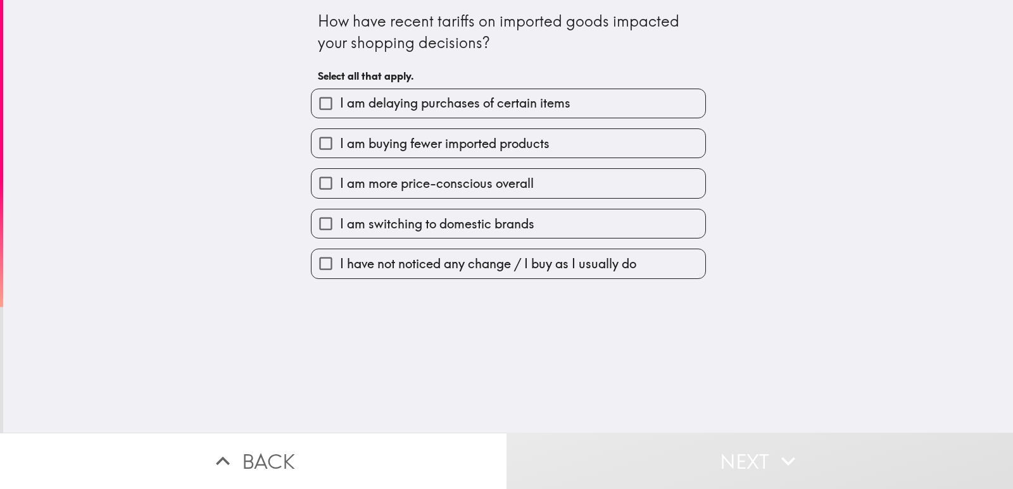
drag, startPoint x: 546, startPoint y: 256, endPoint x: 548, endPoint y: 265, distance: 9.1
click at [546, 257] on span "I have not noticed any change / I buy as I usually do" at bounding box center [488, 264] width 296 height 18
click at [340, 257] on input "I have not noticed any change / I buy as I usually do" at bounding box center [325, 263] width 28 height 28
checkbox input "true"
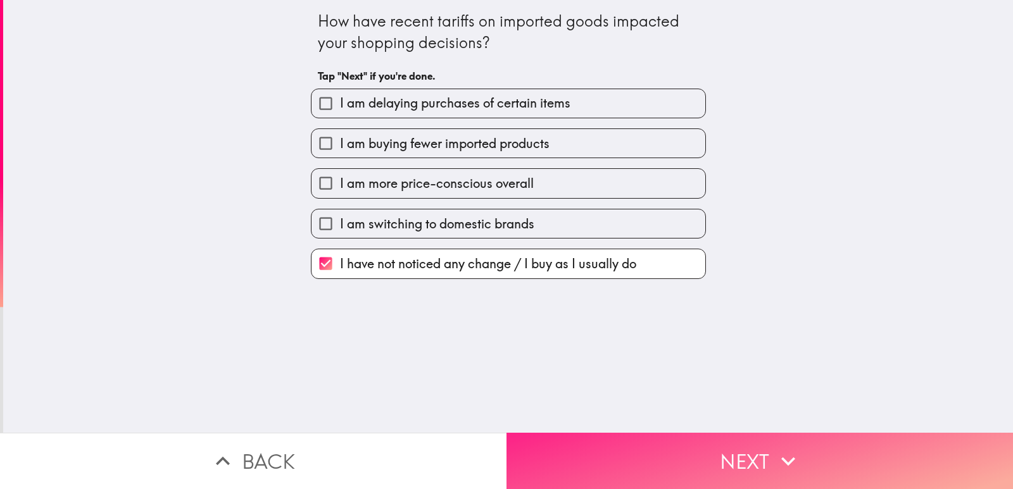
click at [555, 441] on button "Next" at bounding box center [759, 461] width 506 height 56
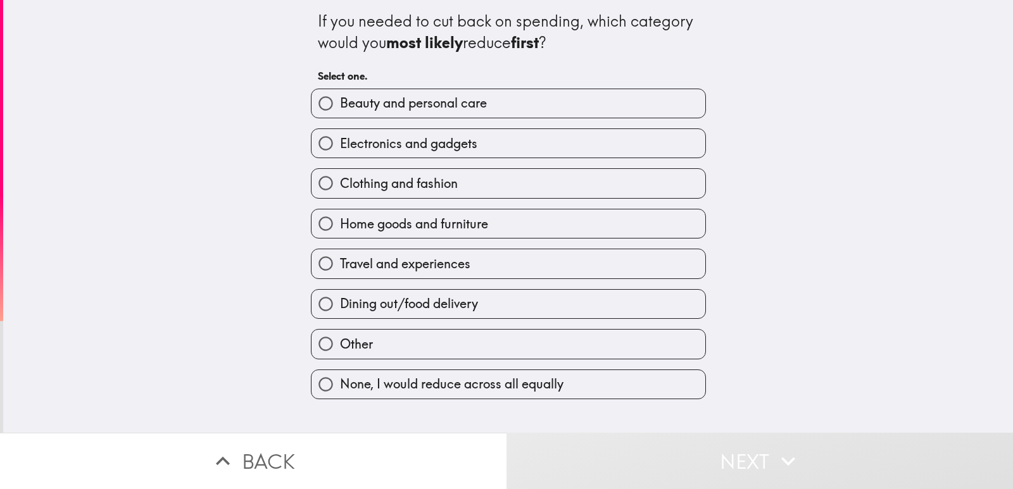
click at [489, 293] on label "Dining out/food delivery" at bounding box center [508, 304] width 394 height 28
click at [340, 293] on input "Dining out/food delivery" at bounding box center [325, 304] width 28 height 28
radio input "true"
click at [489, 293] on label "Dining out/food delivery" at bounding box center [508, 304] width 394 height 28
click at [340, 293] on input "Dining out/food delivery" at bounding box center [325, 304] width 28 height 28
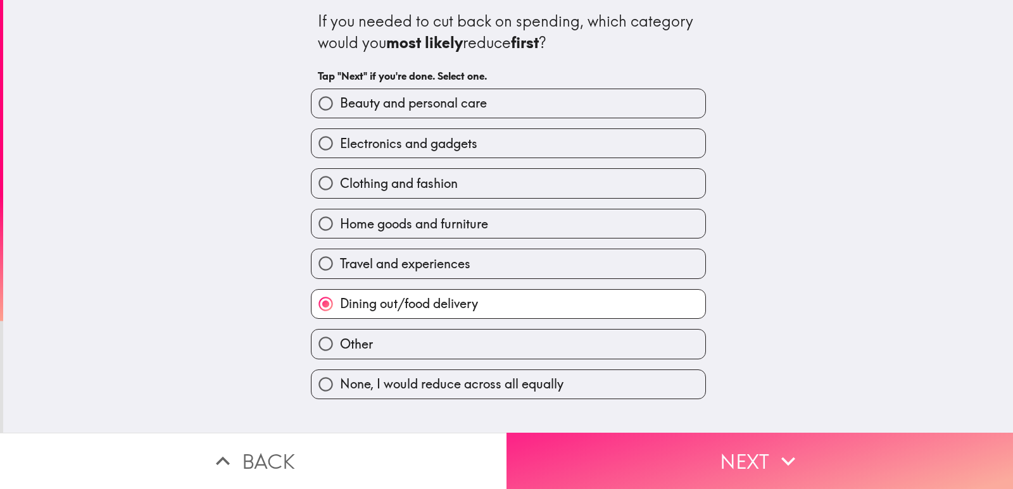
drag, startPoint x: 489, startPoint y: 293, endPoint x: 551, endPoint y: 425, distance: 146.4
click at [551, 425] on div "If you needed to cut back on spending, which category would you most likely red…" at bounding box center [506, 244] width 1013 height 489
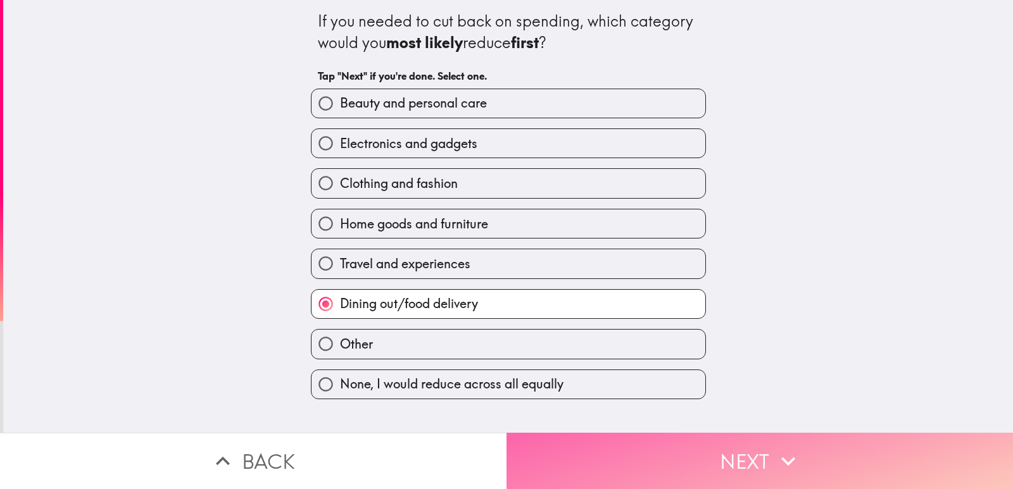
click at [551, 433] on button "Next" at bounding box center [759, 461] width 506 height 56
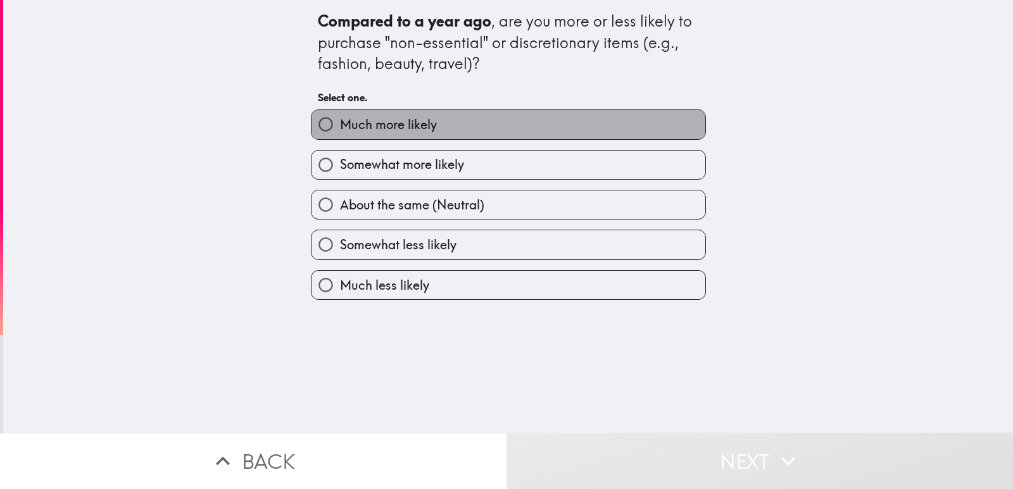
click at [472, 124] on label "Much more likely" at bounding box center [508, 124] width 394 height 28
click at [340, 124] on input "Much more likely" at bounding box center [325, 124] width 28 height 28
radio input "true"
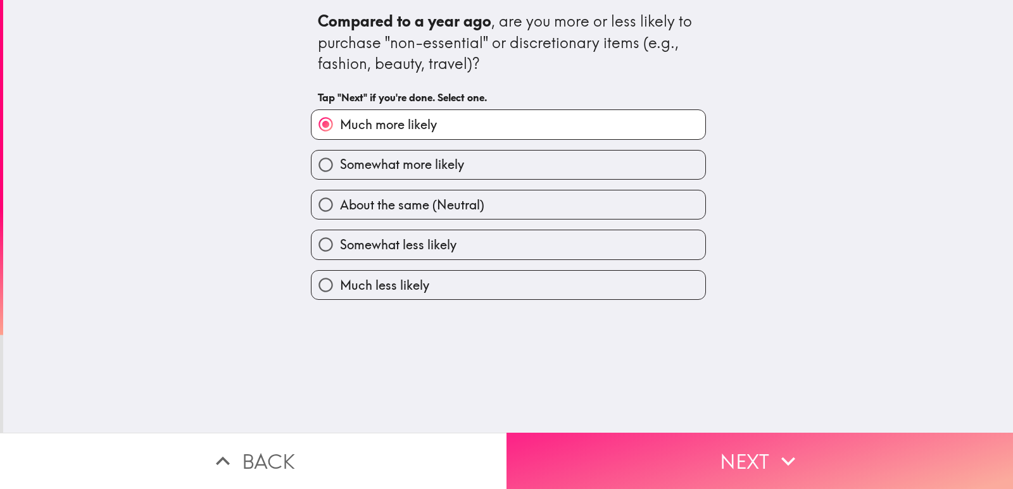
click at [557, 448] on button "Next" at bounding box center [759, 461] width 506 height 56
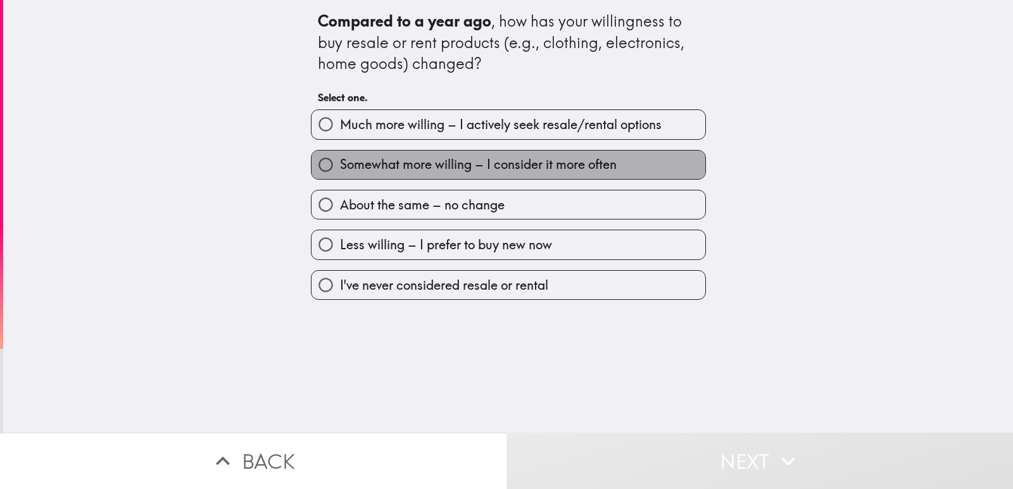
click at [510, 159] on span "Somewhat more willing – I consider it more often" at bounding box center [478, 165] width 277 height 18
click at [340, 159] on input "Somewhat more willing – I consider it more often" at bounding box center [325, 165] width 28 height 28
radio input "true"
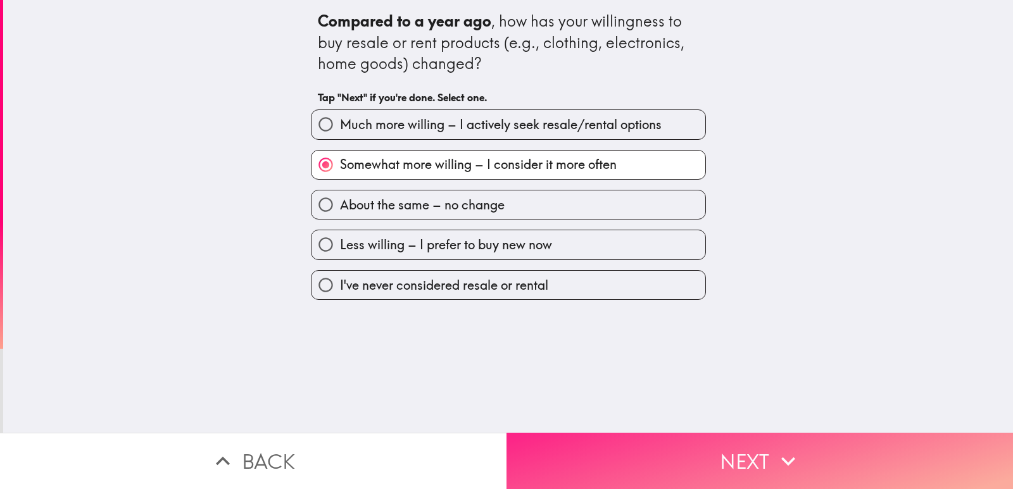
click at [603, 459] on button "Next" at bounding box center [759, 461] width 506 height 56
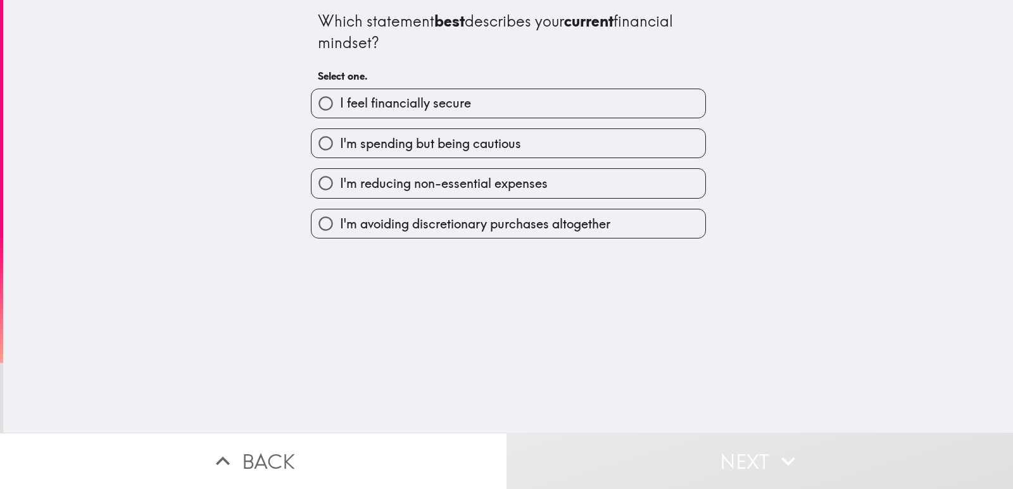
click at [540, 107] on label "I feel financially secure" at bounding box center [508, 103] width 394 height 28
click at [340, 107] on input "I feel financially secure" at bounding box center [325, 103] width 28 height 28
radio input "true"
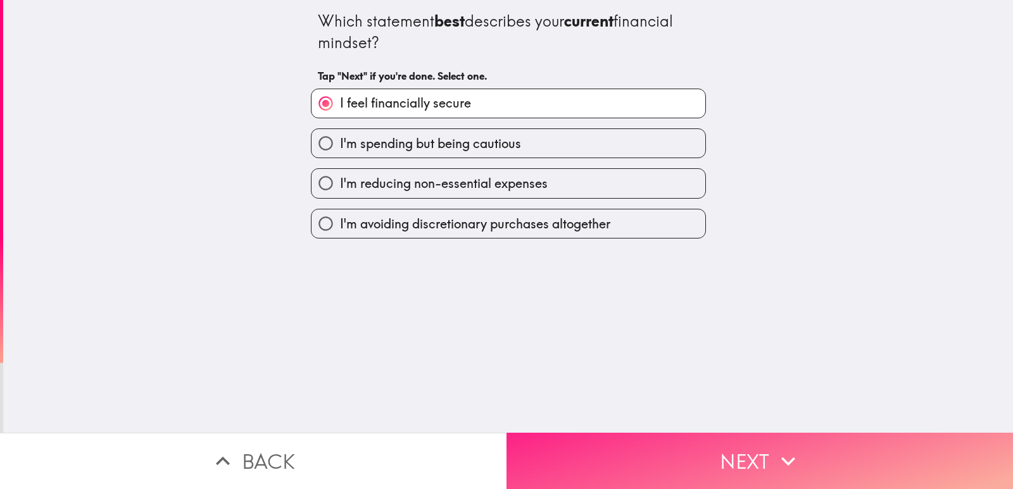
click at [600, 433] on button "Next" at bounding box center [759, 461] width 506 height 56
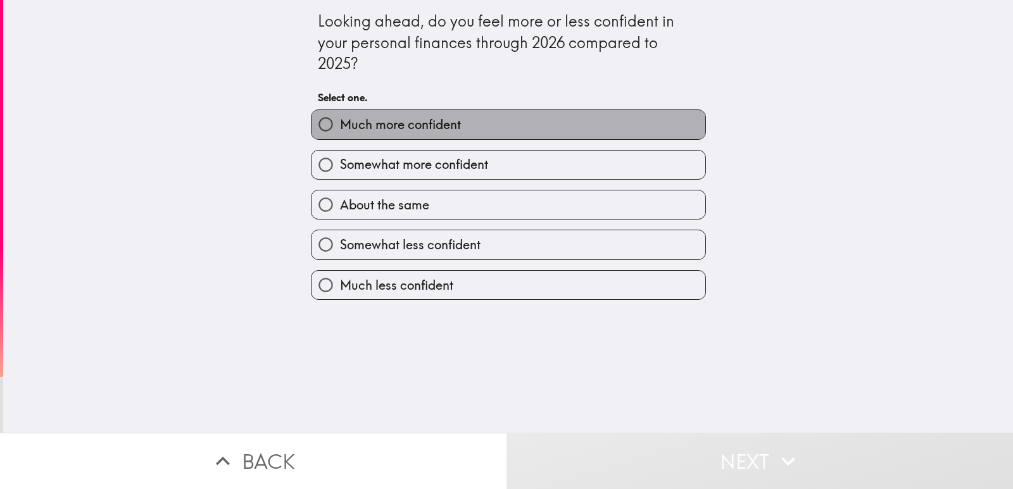
click at [565, 125] on label "Much more confident" at bounding box center [508, 124] width 394 height 28
click at [340, 125] on input "Much more confident" at bounding box center [325, 124] width 28 height 28
radio input "true"
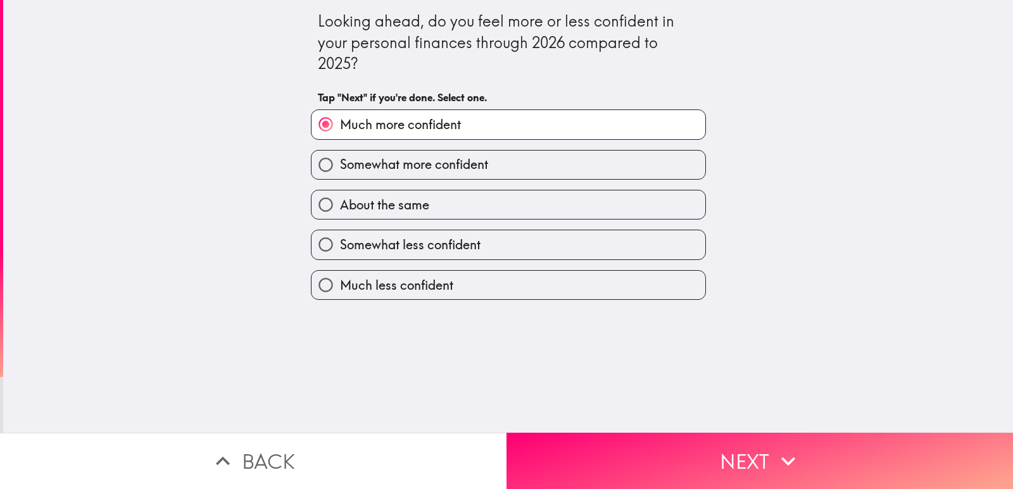
click at [601, 219] on label "About the same" at bounding box center [508, 205] width 394 height 28
click at [340, 219] on input "About the same" at bounding box center [325, 205] width 28 height 28
radio input "true"
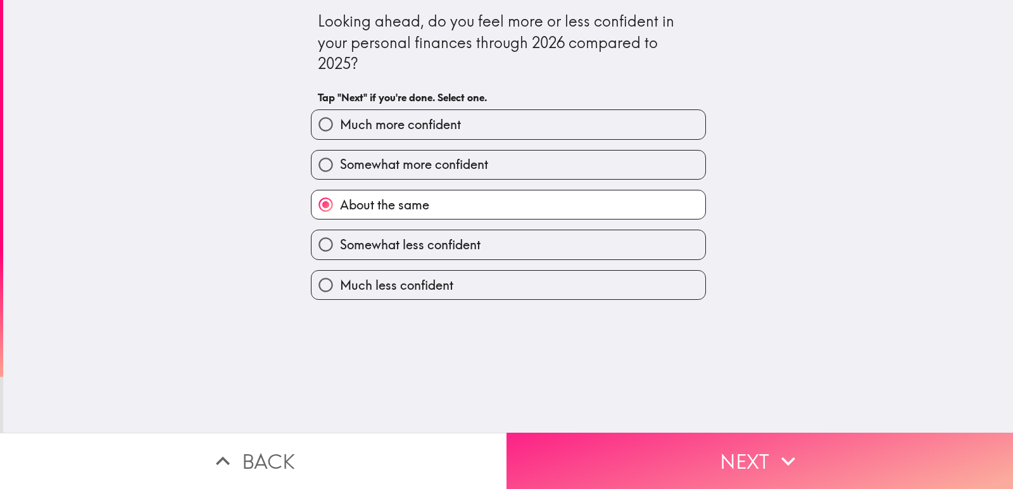
drag, startPoint x: 629, startPoint y: 417, endPoint x: 627, endPoint y: 434, distance: 17.3
click at [629, 418] on div "Looking ahead, do you feel more or less confident in your personal finances thr…" at bounding box center [508, 216] width 1010 height 433
click at [624, 446] on button "Next" at bounding box center [759, 461] width 506 height 56
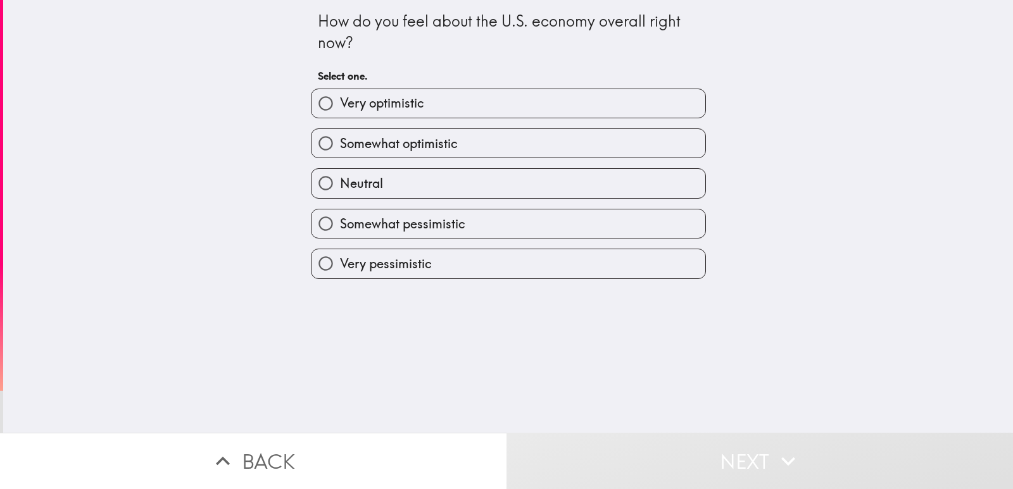
click at [590, 272] on label "Very pessimistic" at bounding box center [508, 263] width 394 height 28
click at [340, 272] on input "Very pessimistic" at bounding box center [325, 263] width 28 height 28
radio input "true"
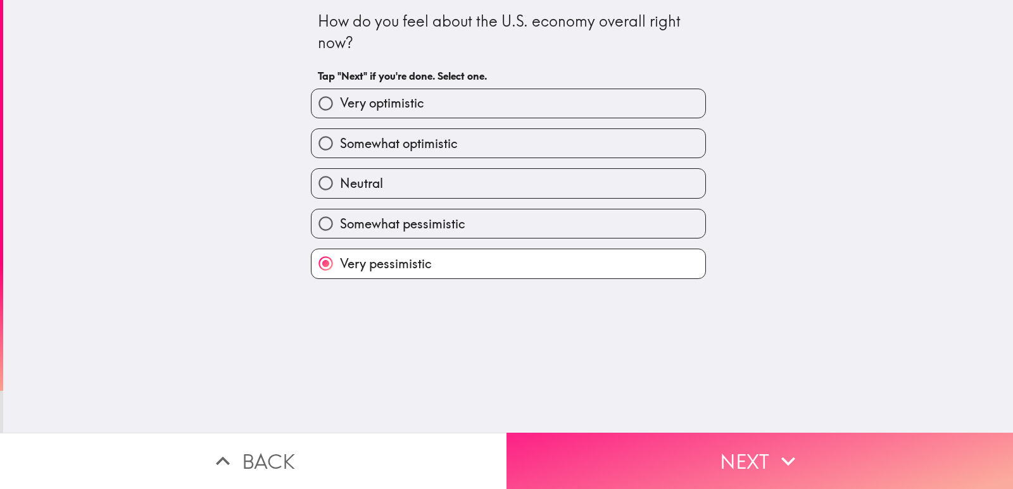
drag, startPoint x: 574, startPoint y: 475, endPoint x: 574, endPoint y: 453, distance: 22.8
click at [573, 473] on button "Next" at bounding box center [759, 461] width 506 height 56
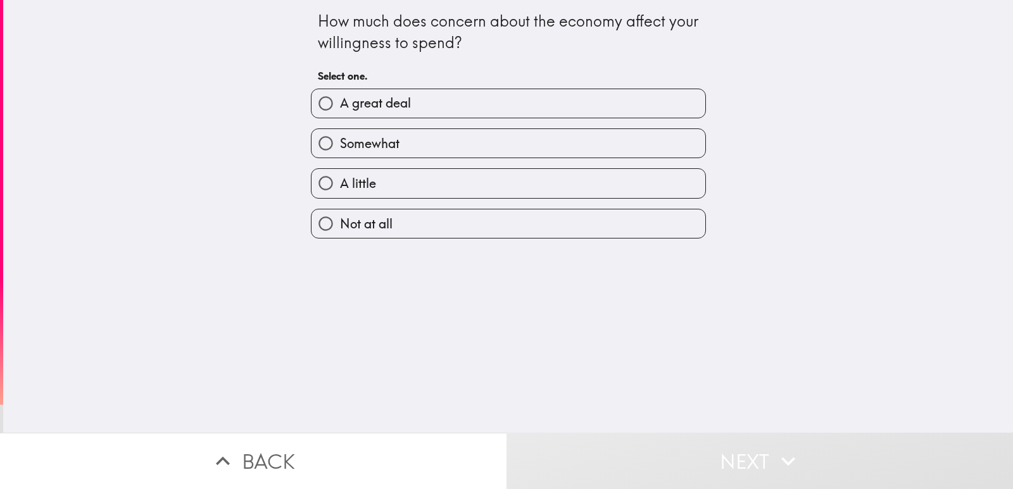
click at [575, 158] on div "A little" at bounding box center [503, 178] width 405 height 40
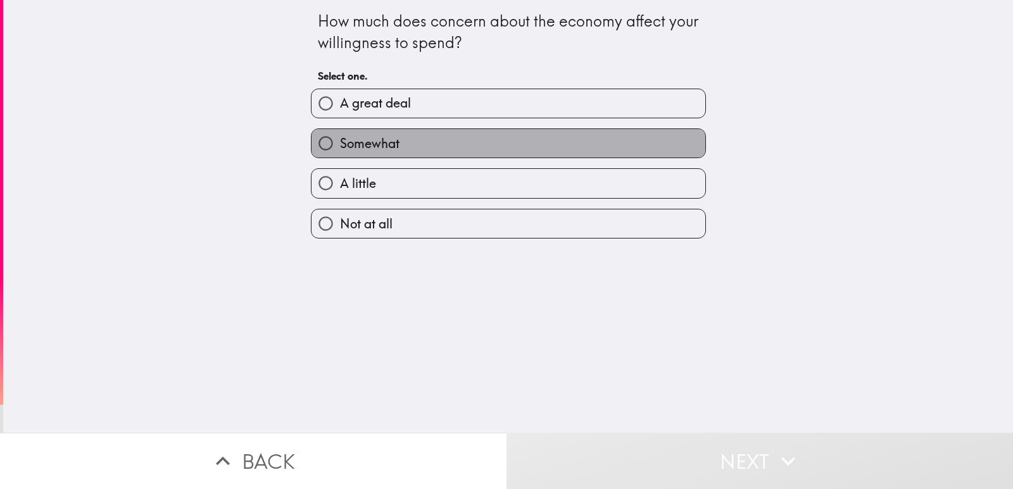
click at [576, 152] on label "Somewhat" at bounding box center [508, 143] width 394 height 28
click at [340, 152] on input "Somewhat" at bounding box center [325, 143] width 28 height 28
radio input "true"
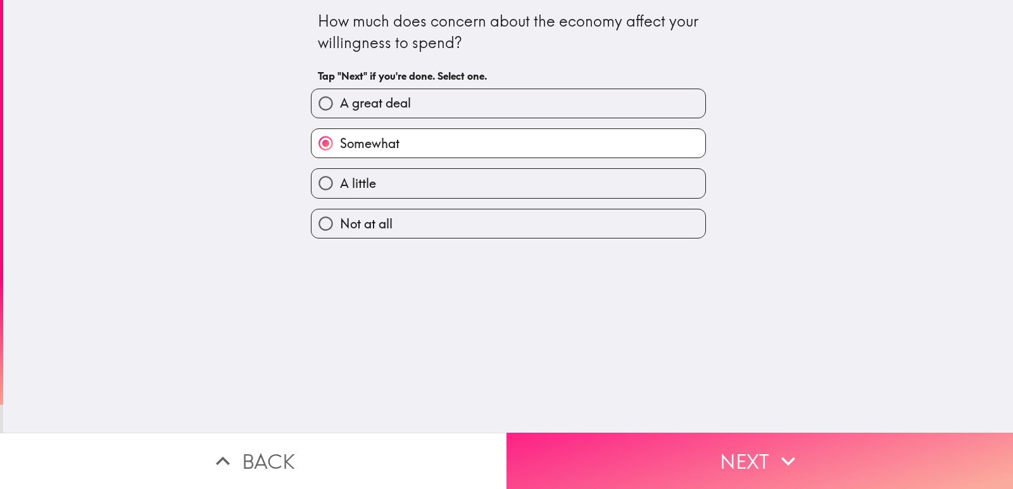
drag, startPoint x: 612, startPoint y: 414, endPoint x: 604, endPoint y: 433, distance: 20.5
click at [612, 415] on div "How much does concern about the economy affect your willingness to spend? Tap "…" at bounding box center [508, 216] width 1010 height 433
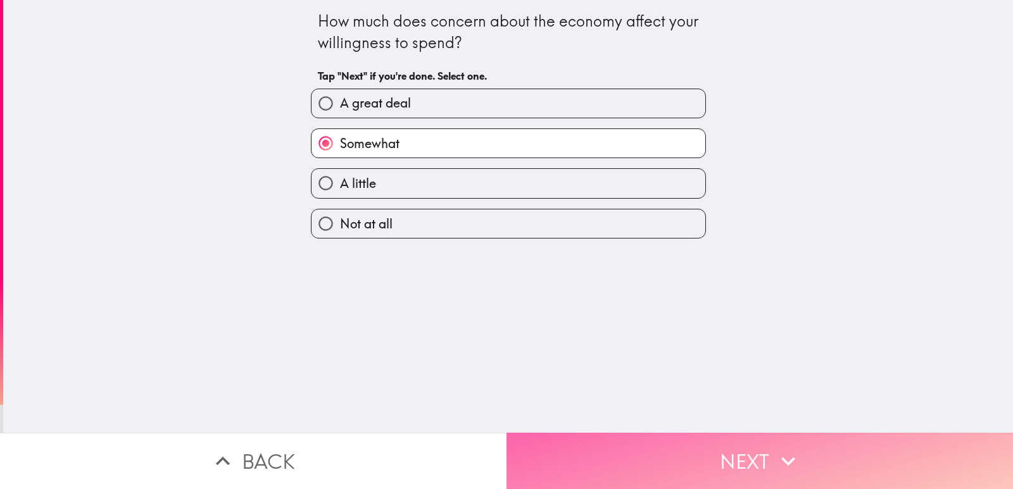
click at [599, 451] on button "Next" at bounding box center [759, 461] width 506 height 56
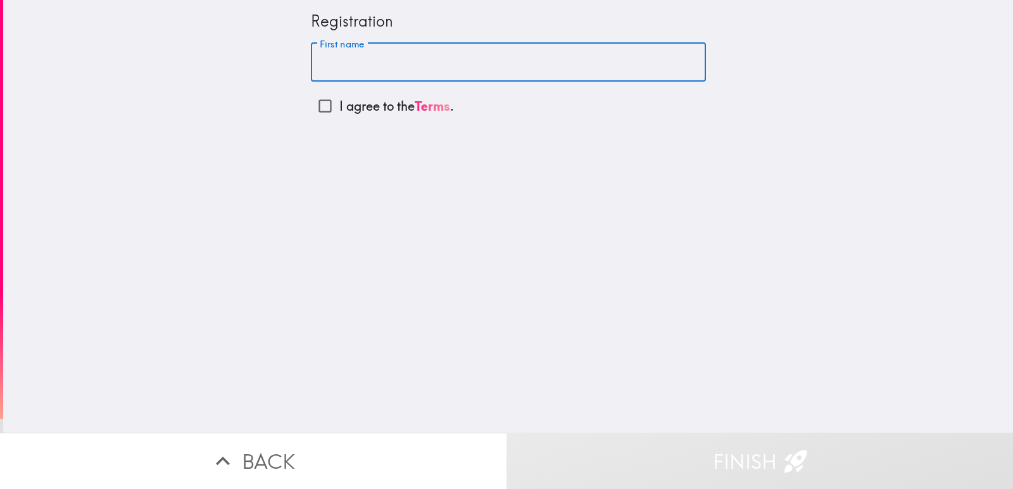
click at [571, 54] on input "First name" at bounding box center [508, 62] width 395 height 39
type input "[PERSON_NAME]"
click at [368, 106] on p "I agree to the Terms ." at bounding box center [396, 106] width 115 height 18
click at [339, 106] on input "I agree to the Terms ." at bounding box center [325, 106] width 28 height 28
checkbox input "true"
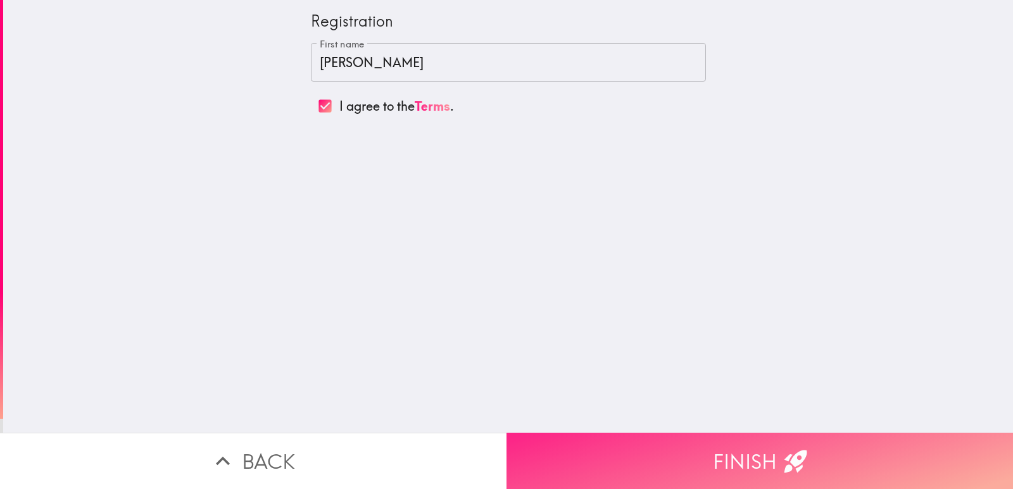
click at [555, 470] on button "Finish" at bounding box center [759, 461] width 506 height 56
